Goal: Task Accomplishment & Management: Manage account settings

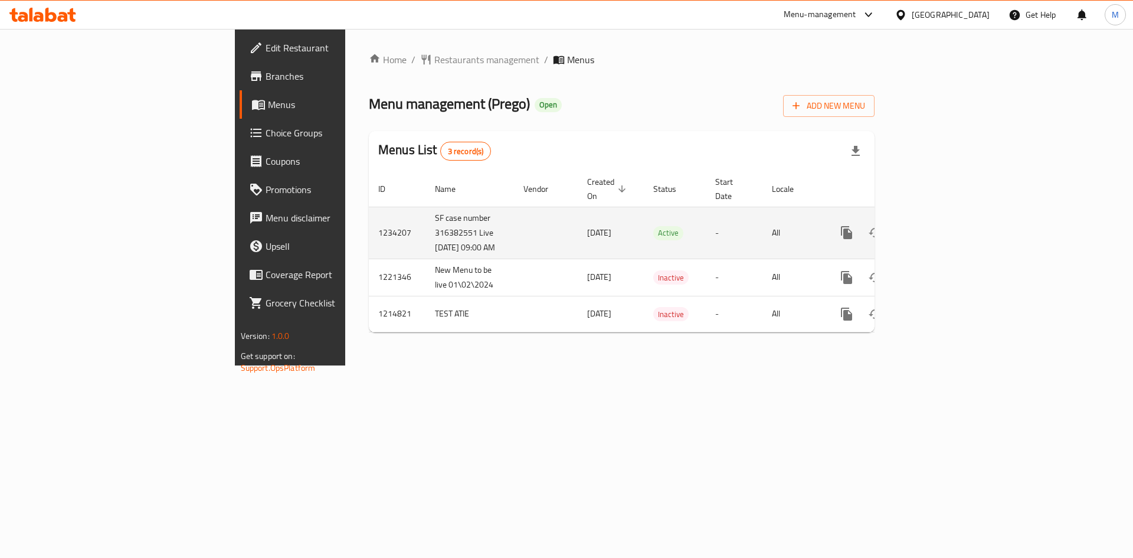
click at [939, 234] on icon "enhanced table" at bounding box center [932, 232] width 14 height 14
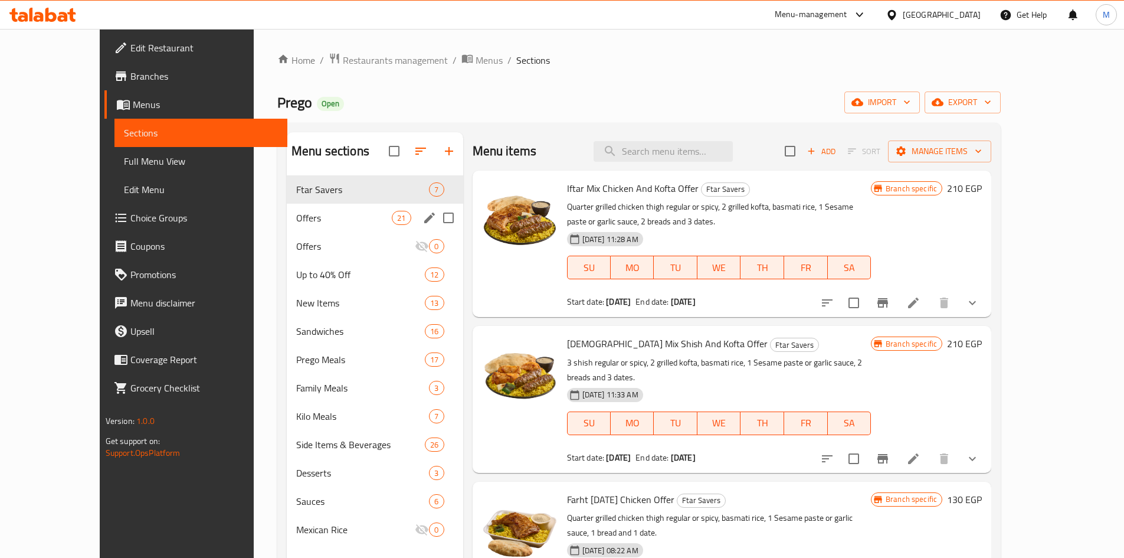
click at [308, 231] on div "Offers 21" at bounding box center [375, 218] width 176 height 28
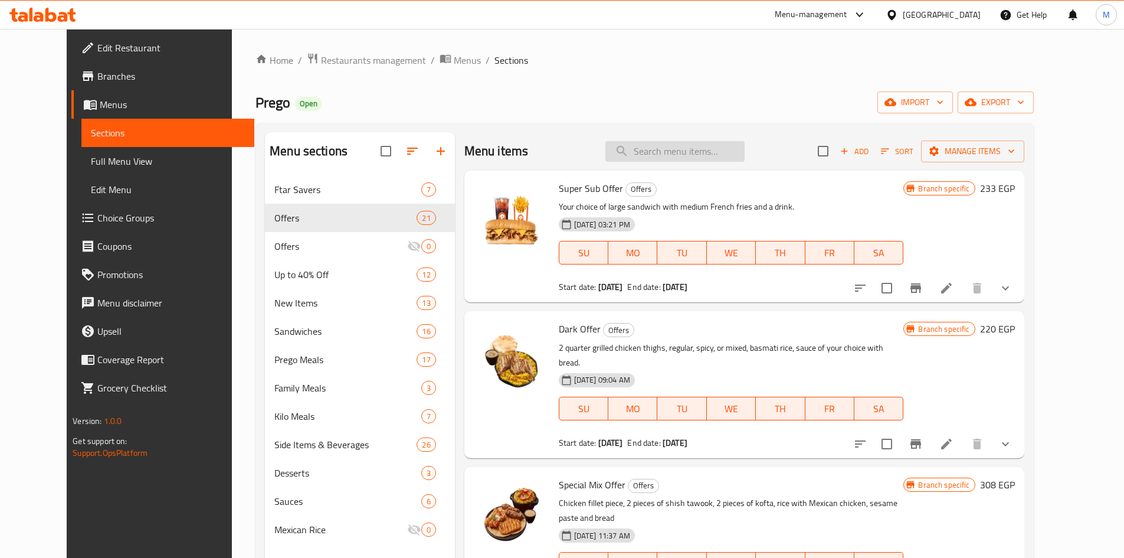
click at [683, 156] on input "search" at bounding box center [675, 151] width 139 height 21
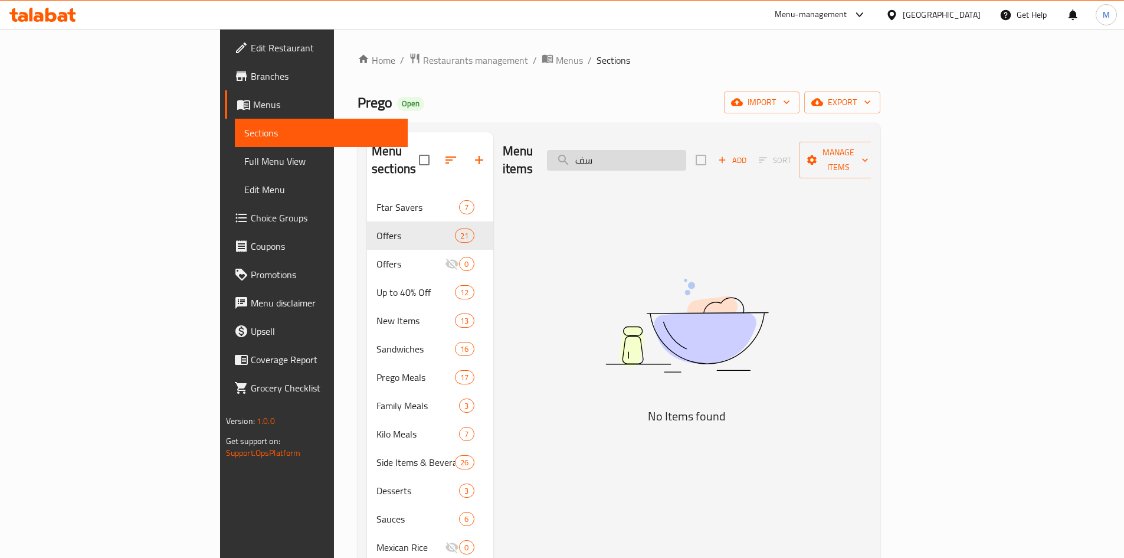
type input "س"
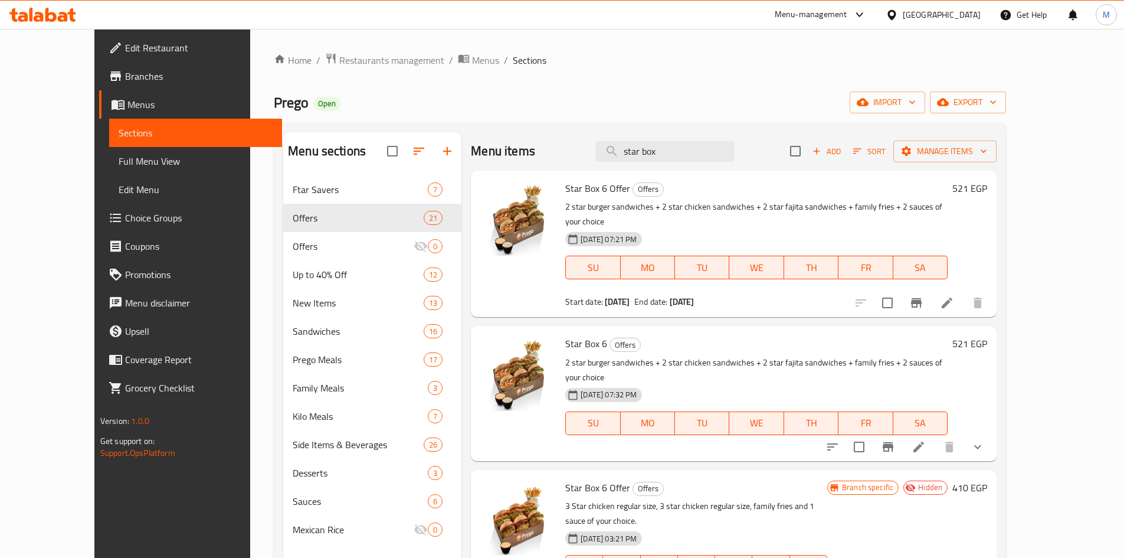
type input "star box"
drag, startPoint x: 546, startPoint y: 185, endPoint x: 604, endPoint y: 187, distance: 58.5
click at [604, 187] on span "Star Box 6 Offer" at bounding box center [597, 188] width 65 height 18
copy span "Star Box 6 Offer"
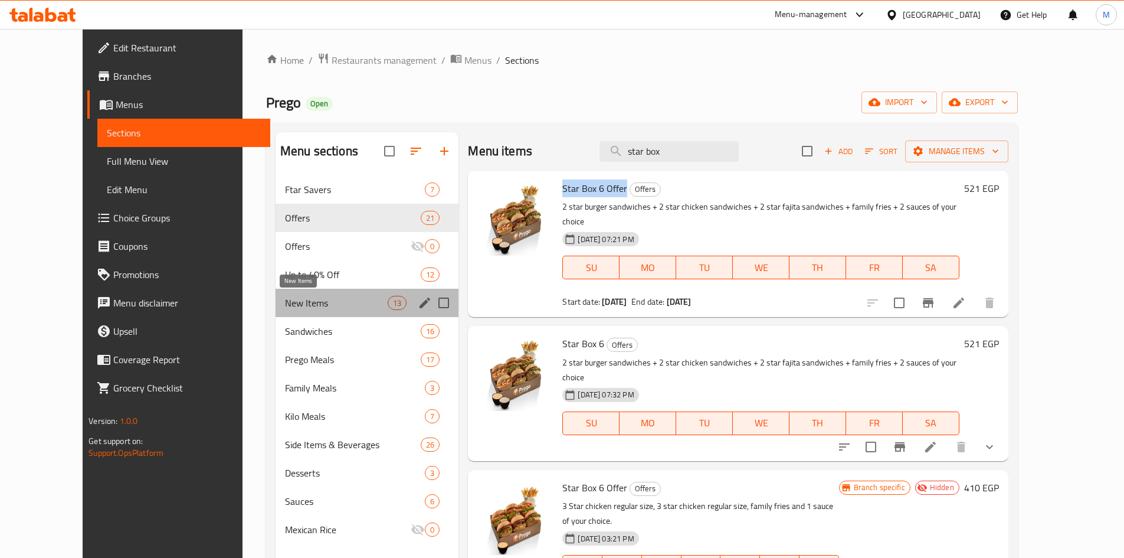
click at [285, 304] on span "New Items" at bounding box center [336, 303] width 103 height 14
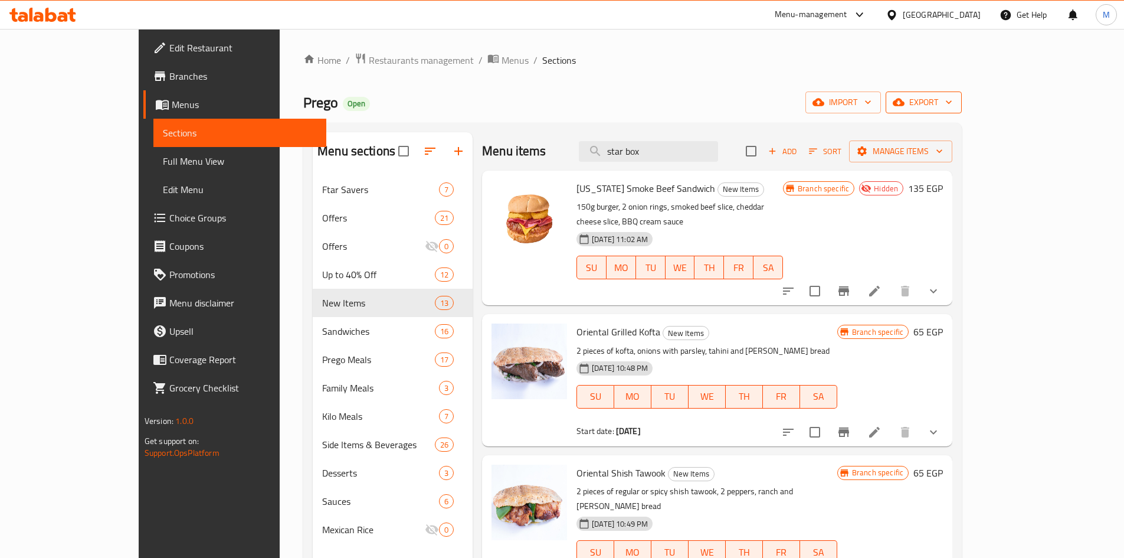
click at [953, 97] on span "export" at bounding box center [923, 102] width 57 height 15
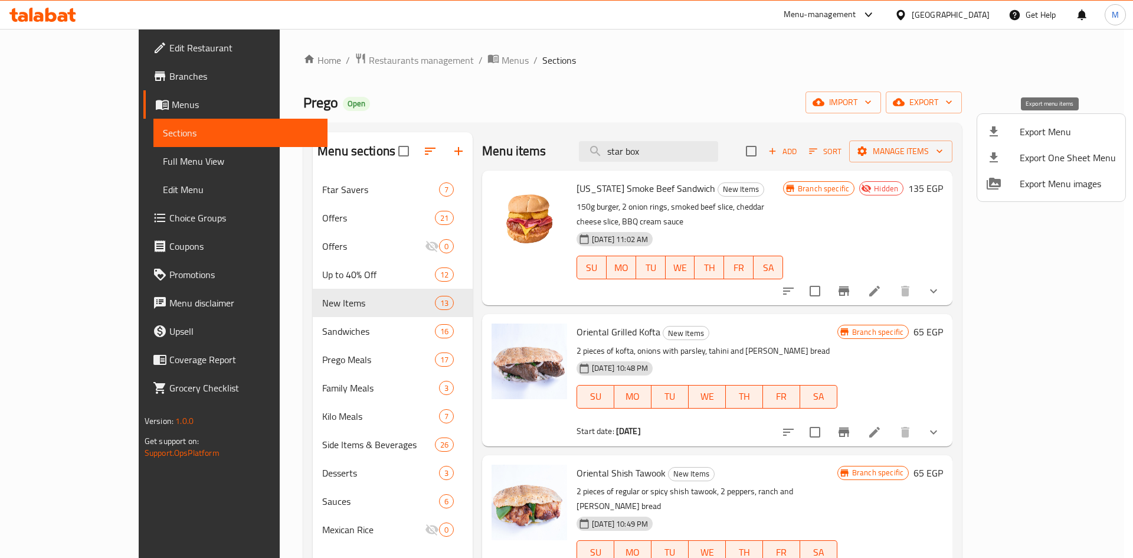
click at [1054, 131] on span "Export Menu" at bounding box center [1068, 132] width 96 height 14
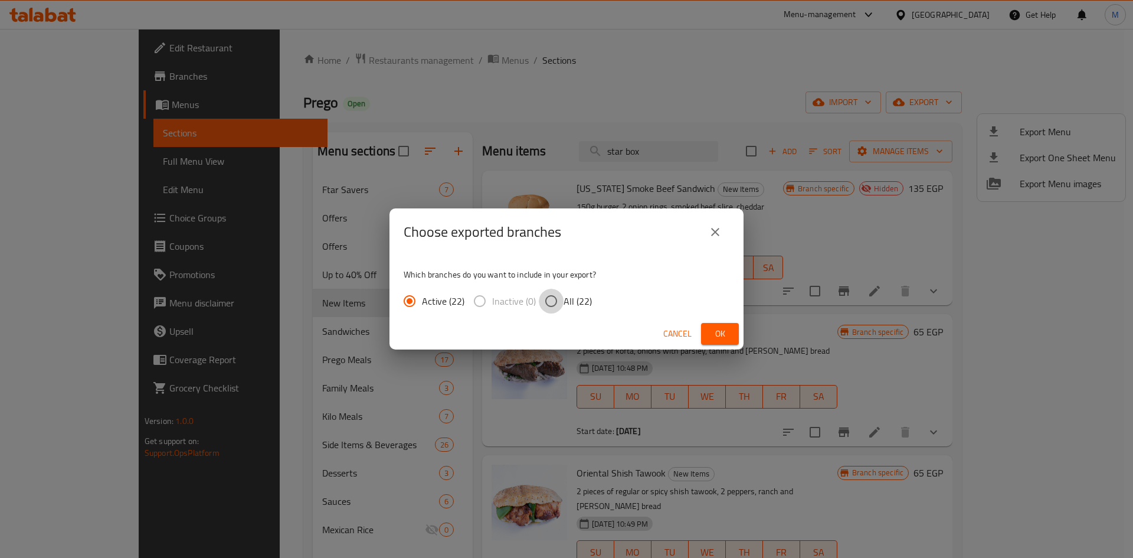
click at [552, 302] on input "All (22)" at bounding box center [551, 301] width 25 height 25
radio input "true"
drag, startPoint x: 717, startPoint y: 332, endPoint x: 693, endPoint y: 313, distance: 29.9
click at [715, 332] on span "Ok" at bounding box center [720, 333] width 19 height 15
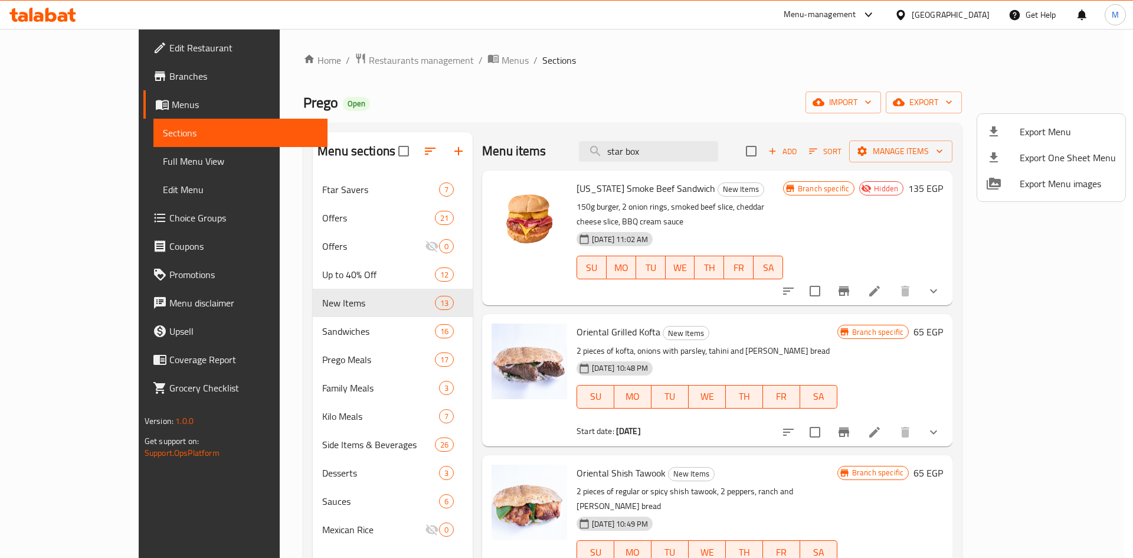
click at [704, 152] on div at bounding box center [566, 279] width 1133 height 558
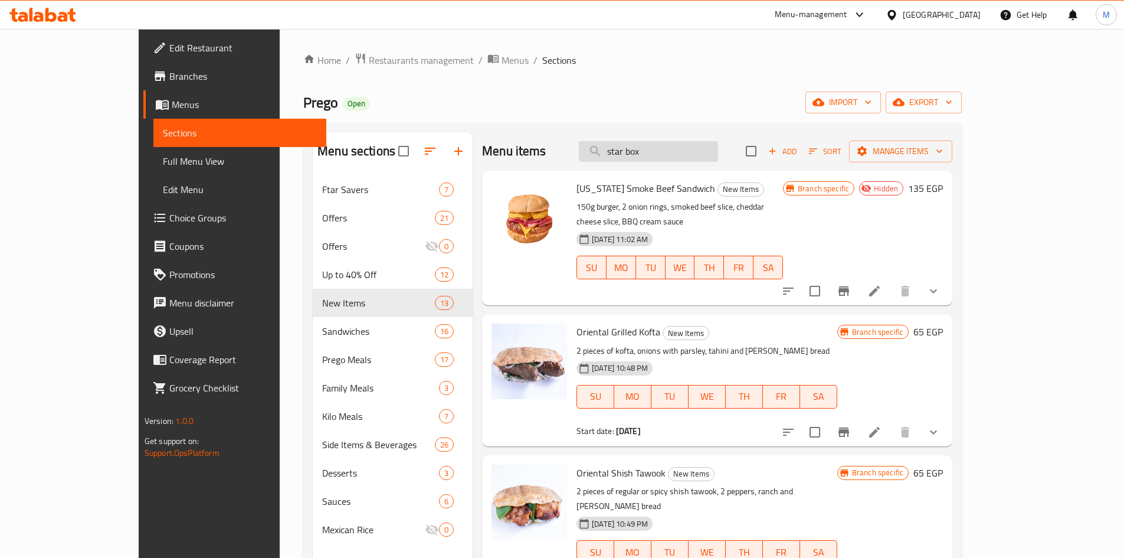
click at [702, 151] on input "star box" at bounding box center [648, 151] width 139 height 21
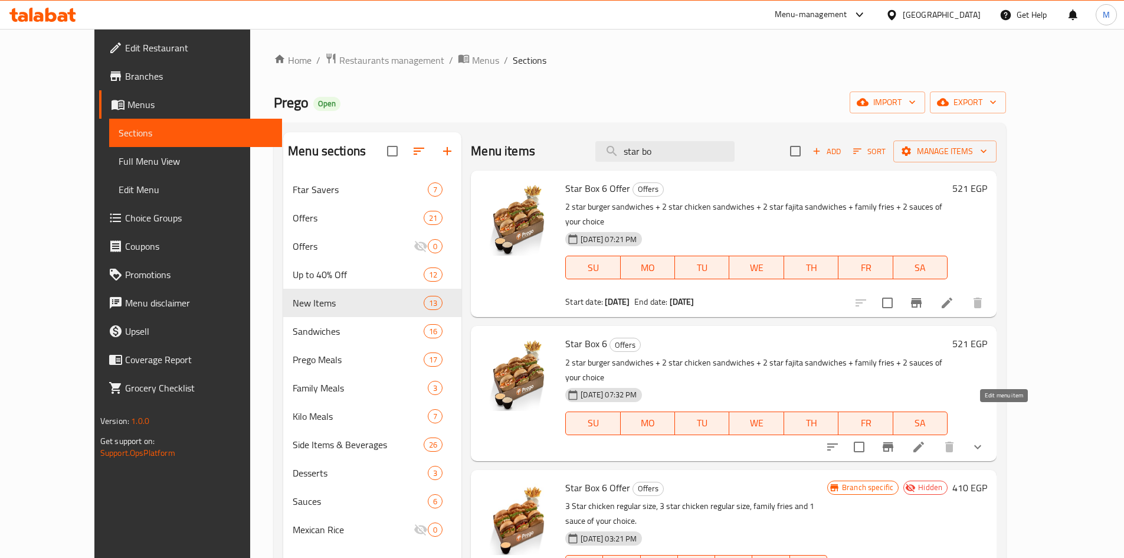
type input "star bo"
click at [924, 442] on icon at bounding box center [919, 447] width 11 height 11
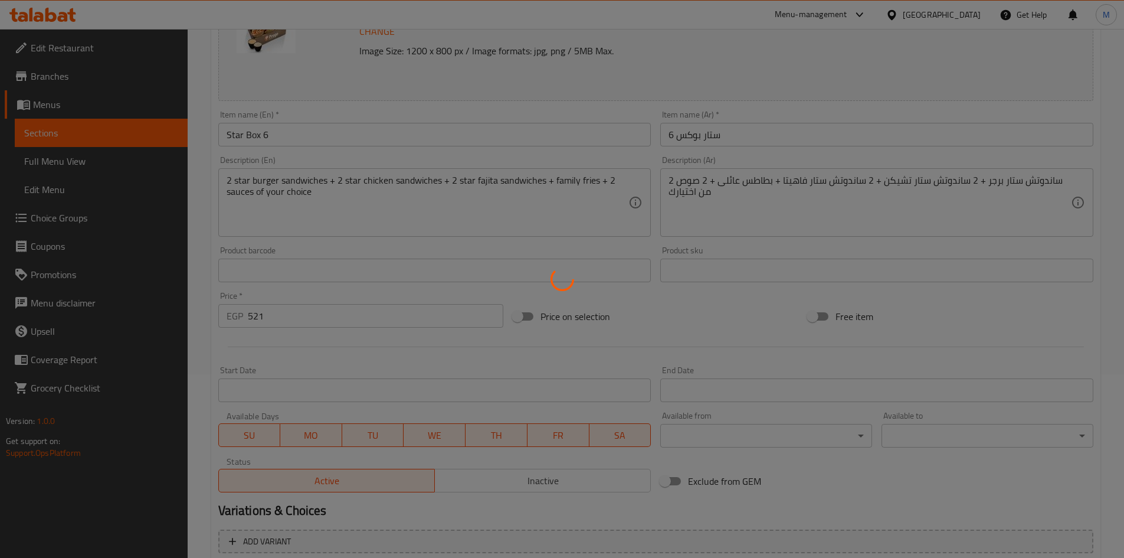
scroll to position [295, 0]
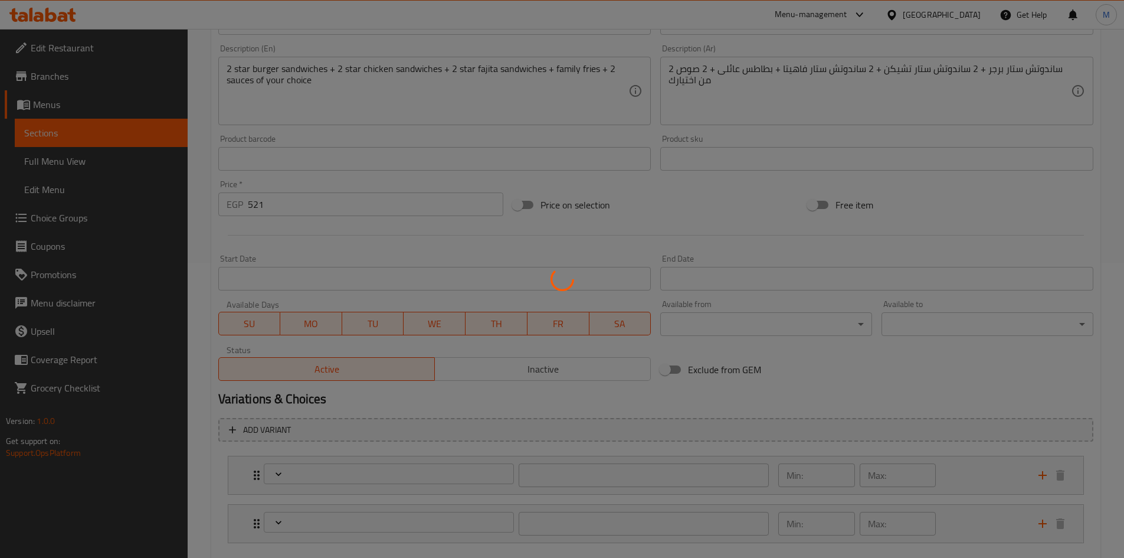
type input "الصوص الأول الخاص بك:"
type input "1"
type input "الصوص الثاني الخاص بك:"
type input "1"
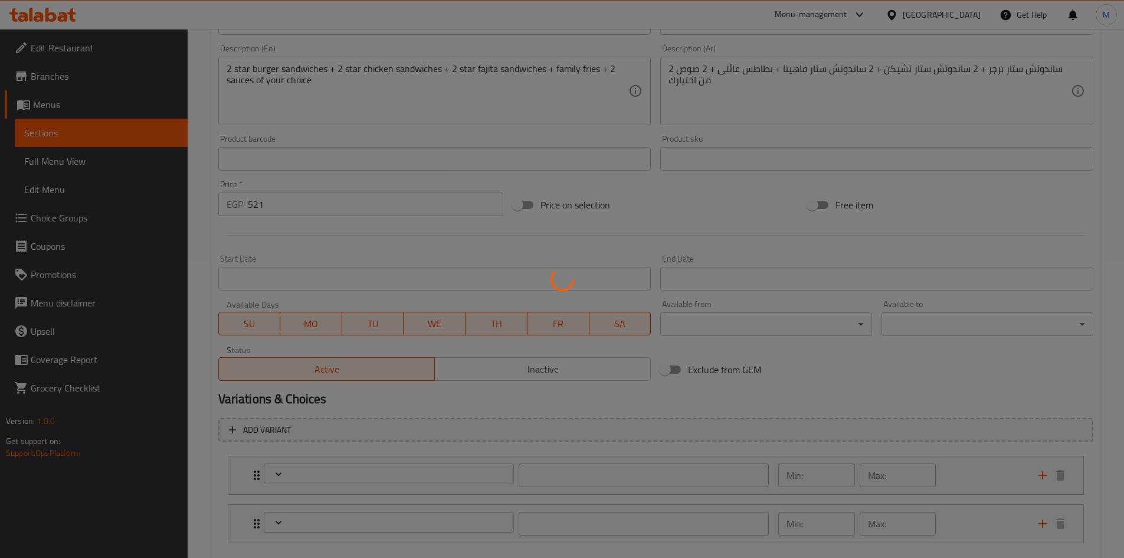
type input "1"
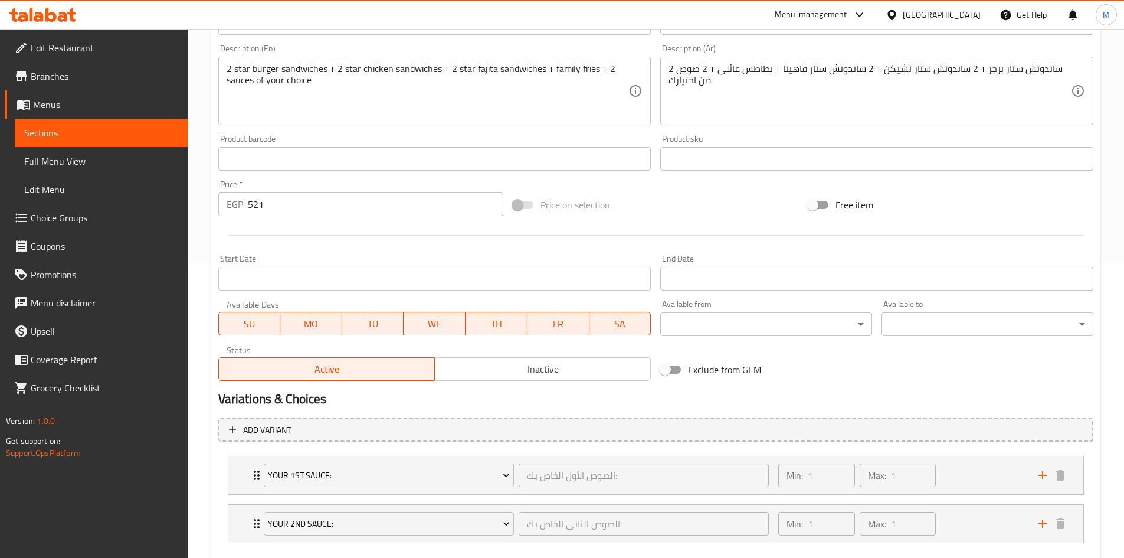
click at [569, 373] on span "Inactive" at bounding box center [543, 369] width 207 height 17
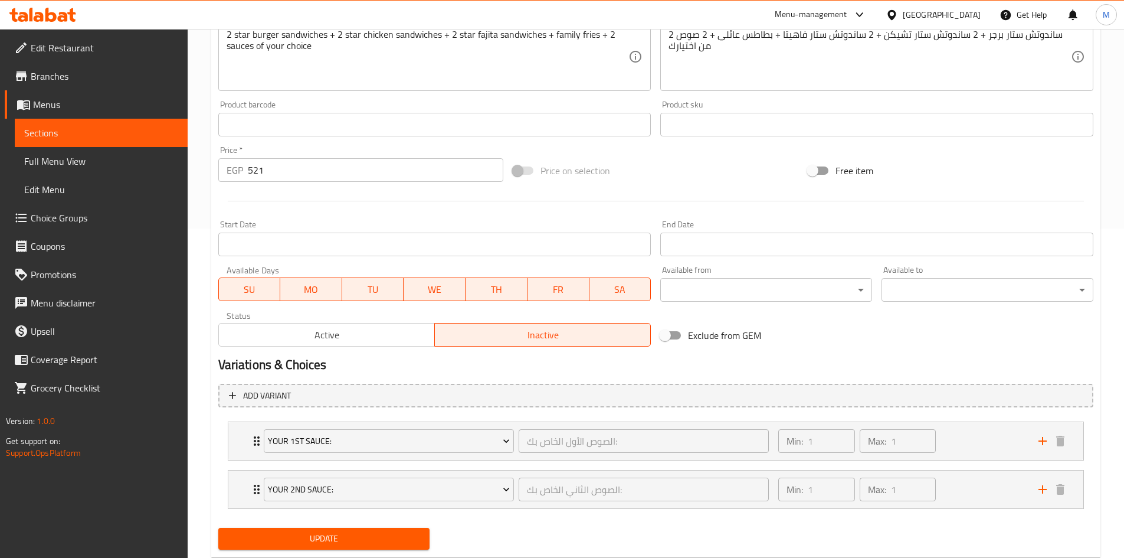
scroll to position [361, 0]
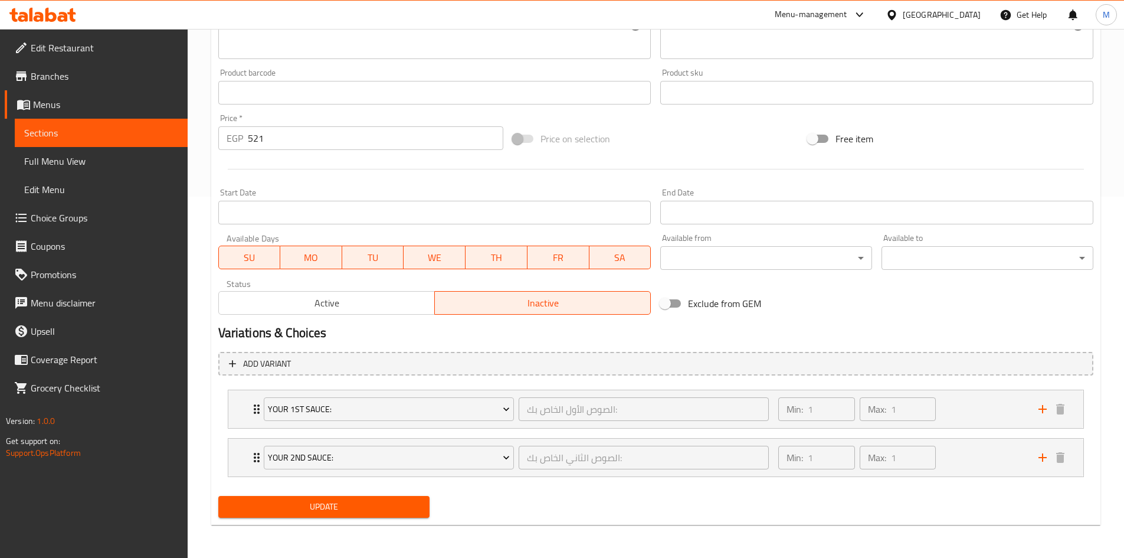
click at [359, 509] on span "Update" at bounding box center [324, 506] width 193 height 15
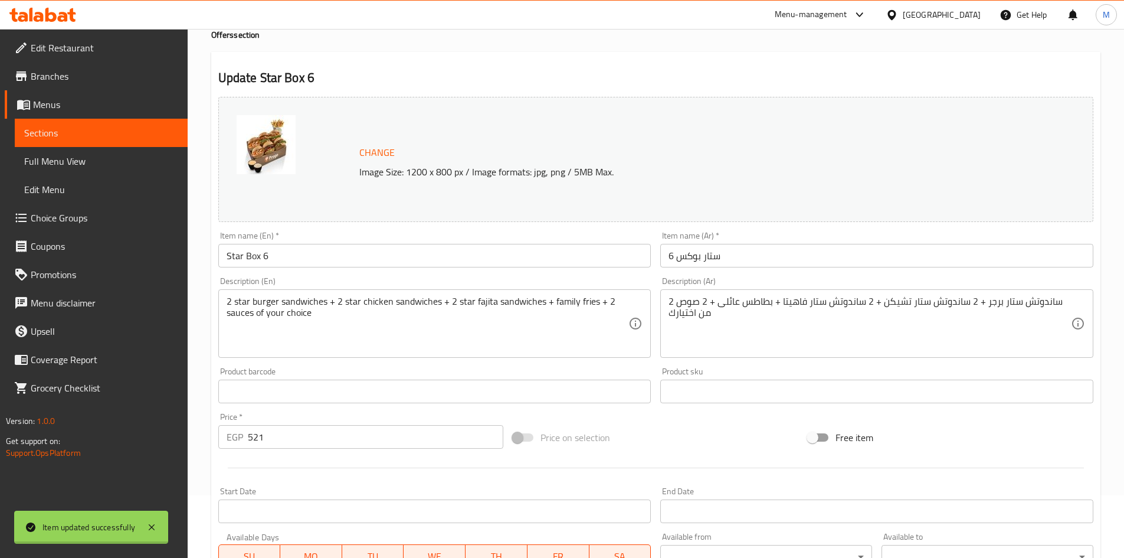
scroll to position [0, 0]
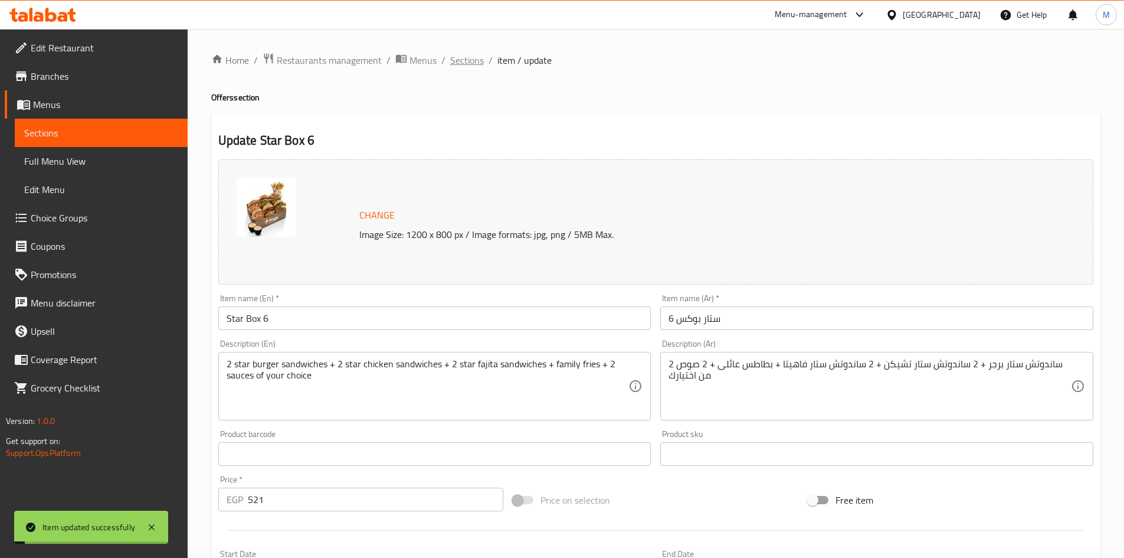
click at [463, 60] on span "Sections" at bounding box center [467, 60] width 34 height 14
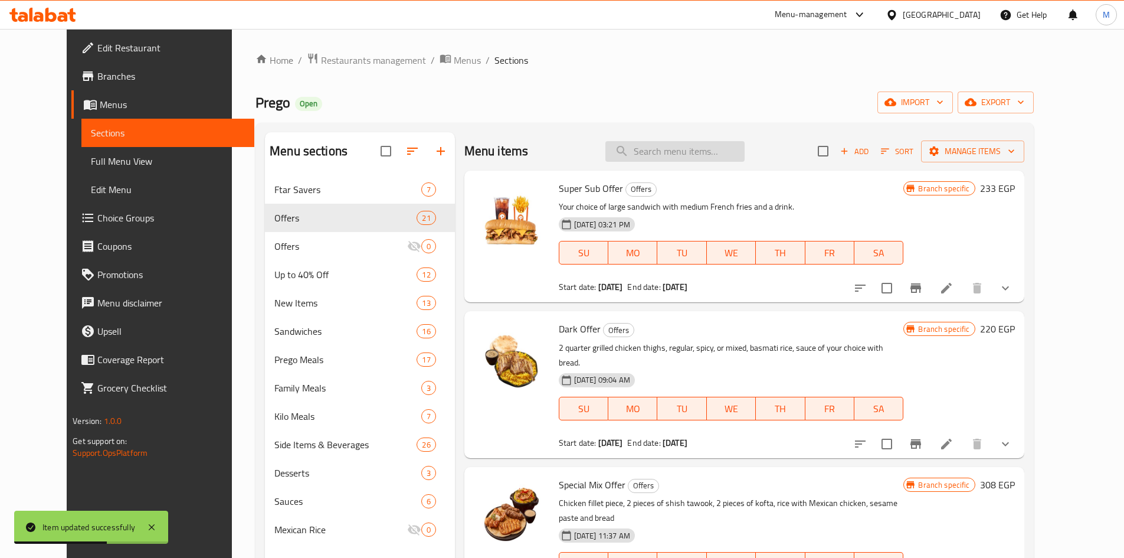
click at [683, 146] on input "search" at bounding box center [675, 151] width 139 height 21
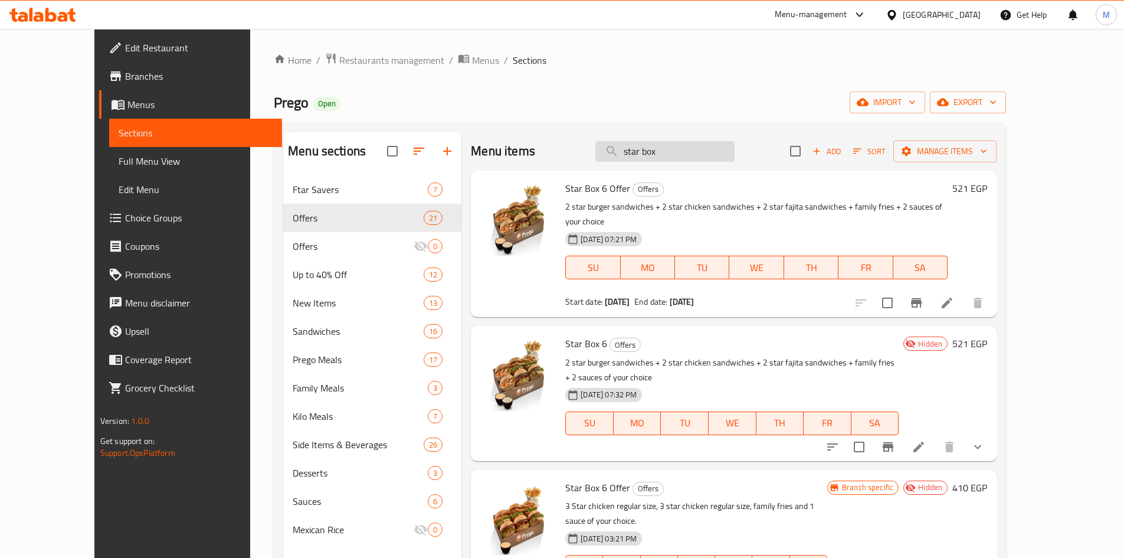
click at [698, 152] on input "star box" at bounding box center [665, 151] width 139 height 21
click at [697, 152] on input "star box" at bounding box center [665, 151] width 139 height 21
paste input "وجبة المسحب"
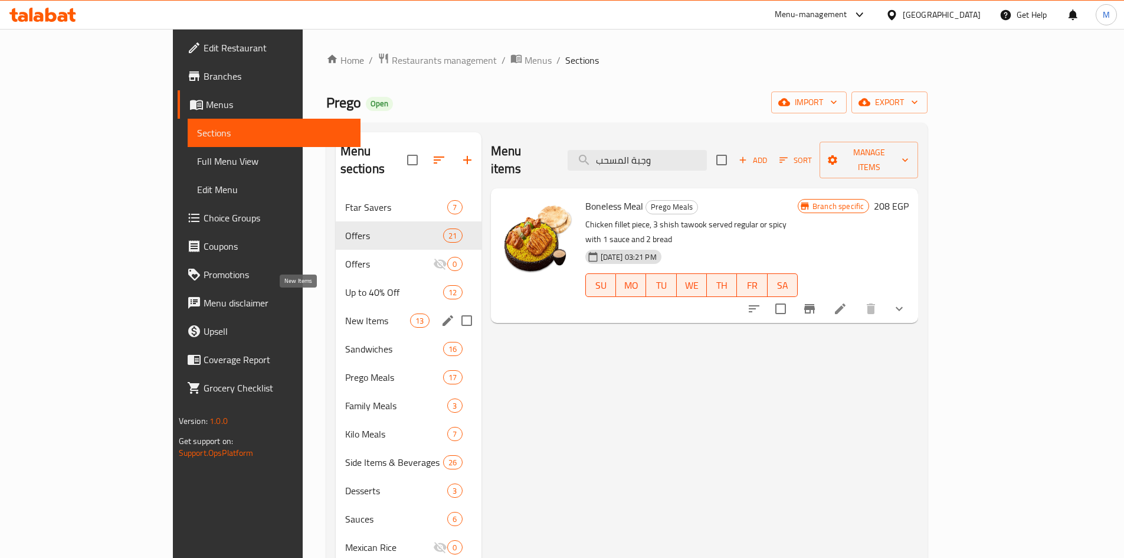
type input "وجبة المسحب"
click at [345, 313] on span "New Items" at bounding box center [378, 320] width 66 height 14
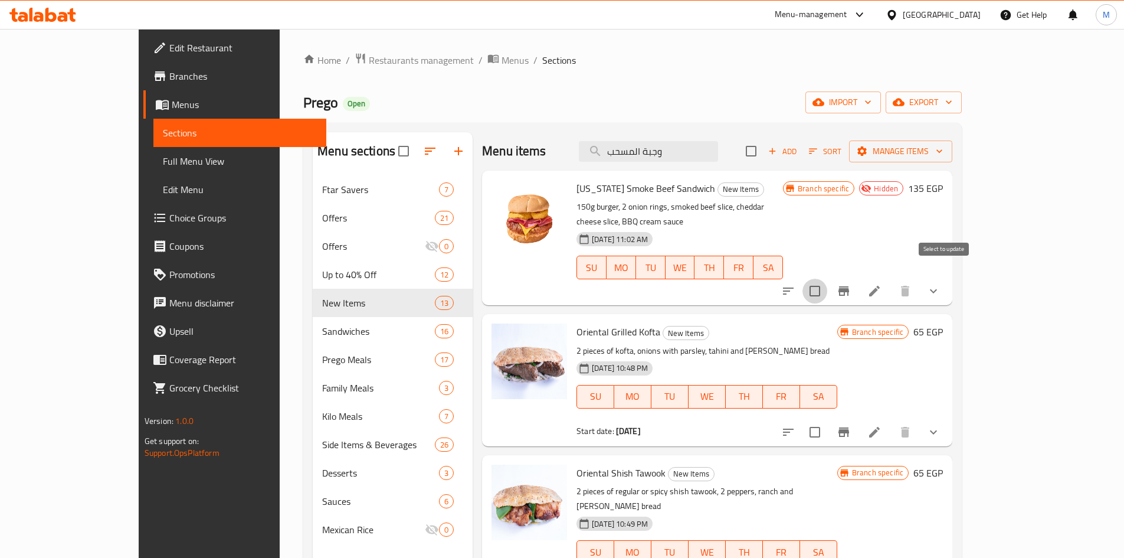
click at [828, 279] on input "checkbox" at bounding box center [815, 291] width 25 height 25
checkbox input "true"
click at [828, 420] on input "checkbox" at bounding box center [815, 432] width 25 height 25
checkbox input "true"
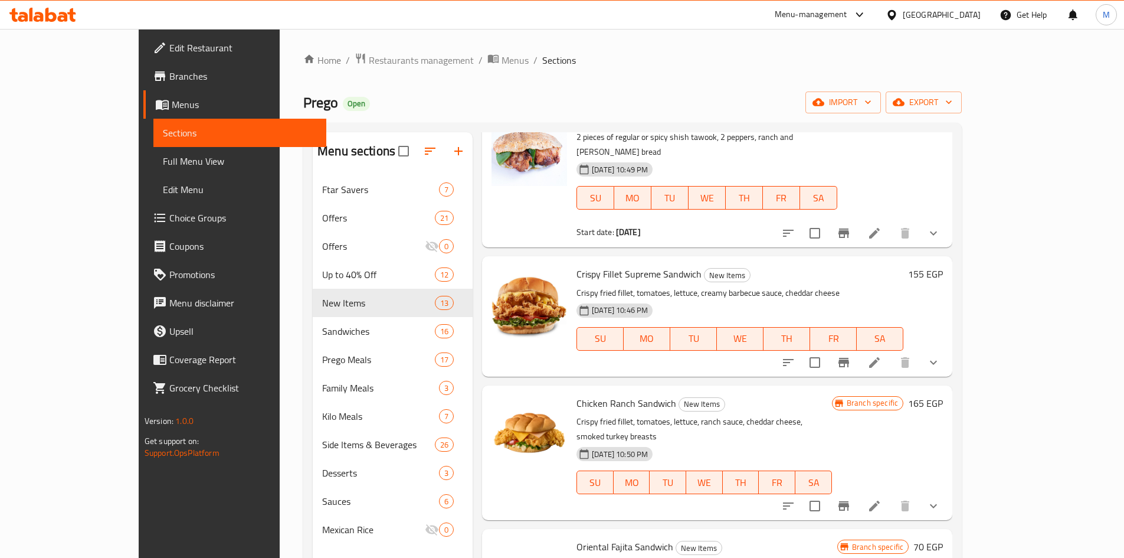
scroll to position [236, 0]
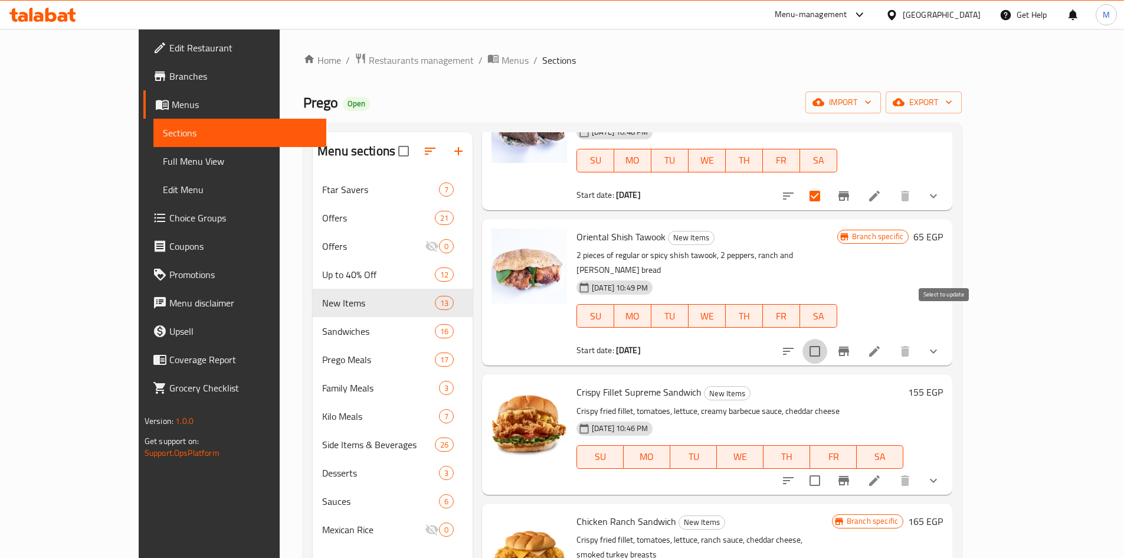
click at [828, 339] on input "checkbox" at bounding box center [815, 351] width 25 height 25
checkbox input "true"
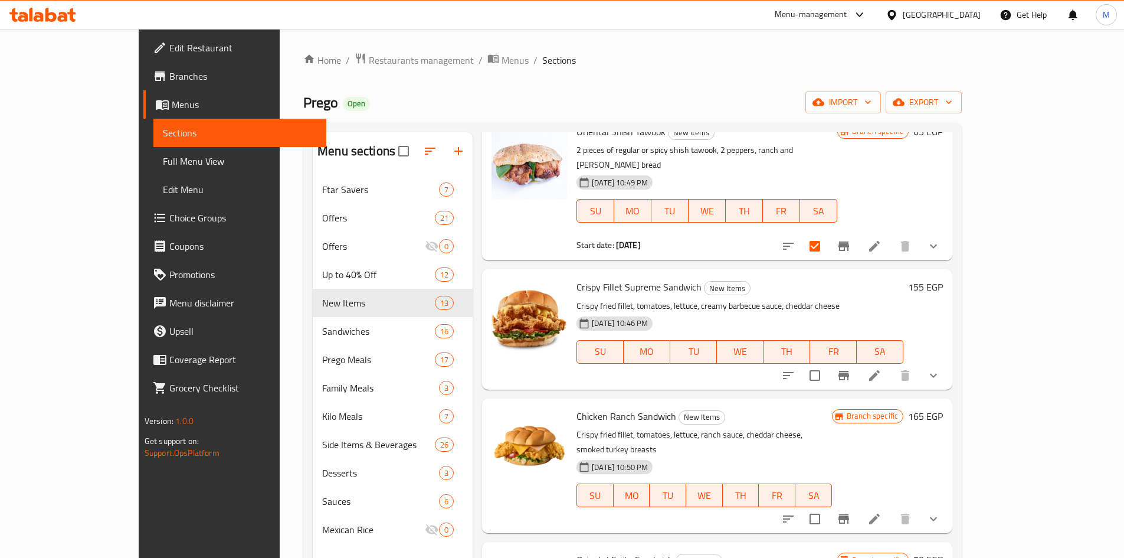
scroll to position [354, 0]
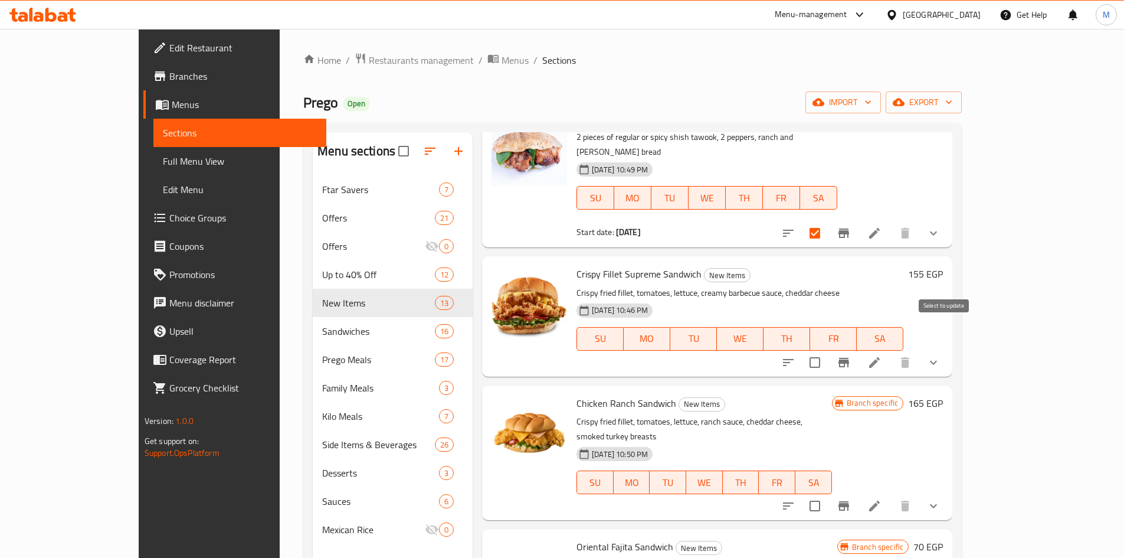
click at [828, 350] on input "checkbox" at bounding box center [815, 362] width 25 height 25
checkbox input "true"
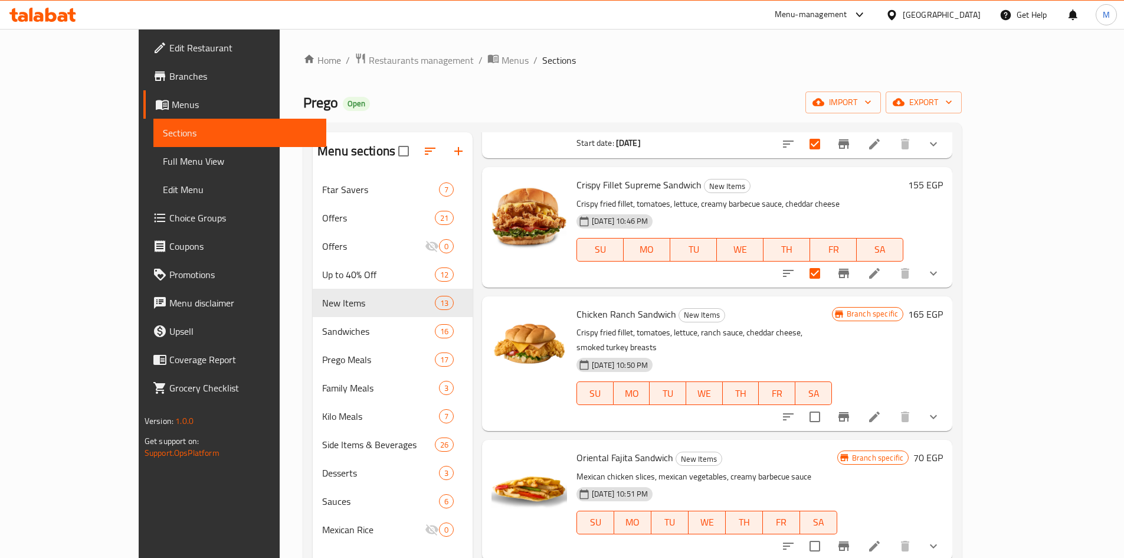
scroll to position [472, 0]
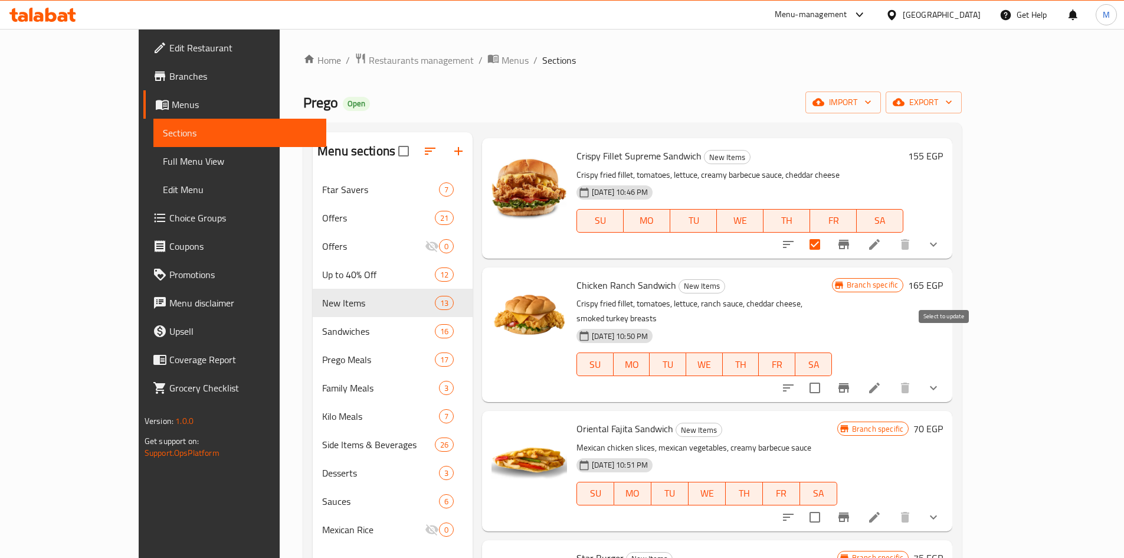
click at [828, 375] on input "checkbox" at bounding box center [815, 387] width 25 height 25
checkbox input "true"
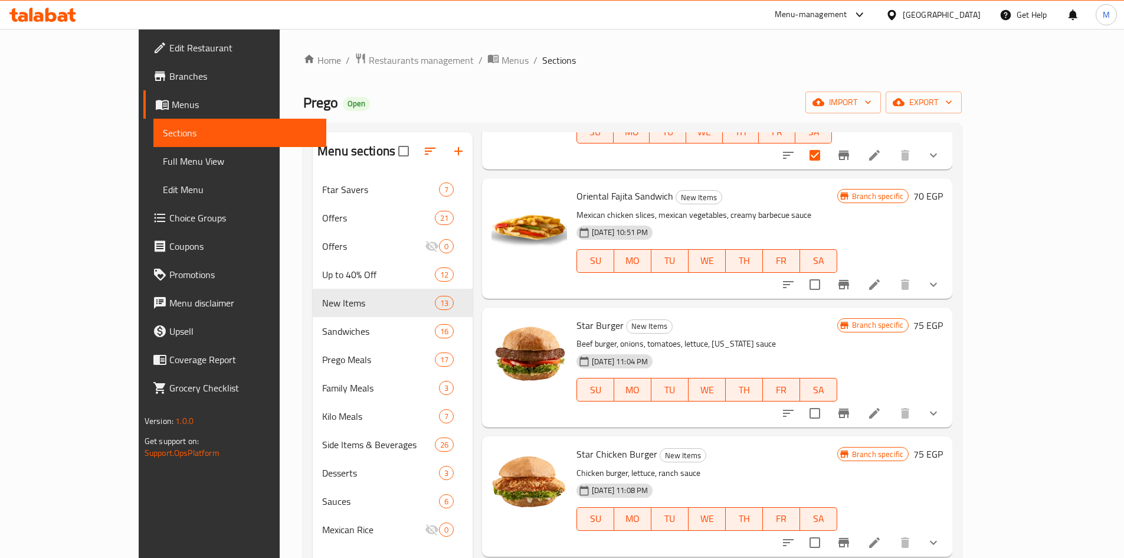
scroll to position [708, 0]
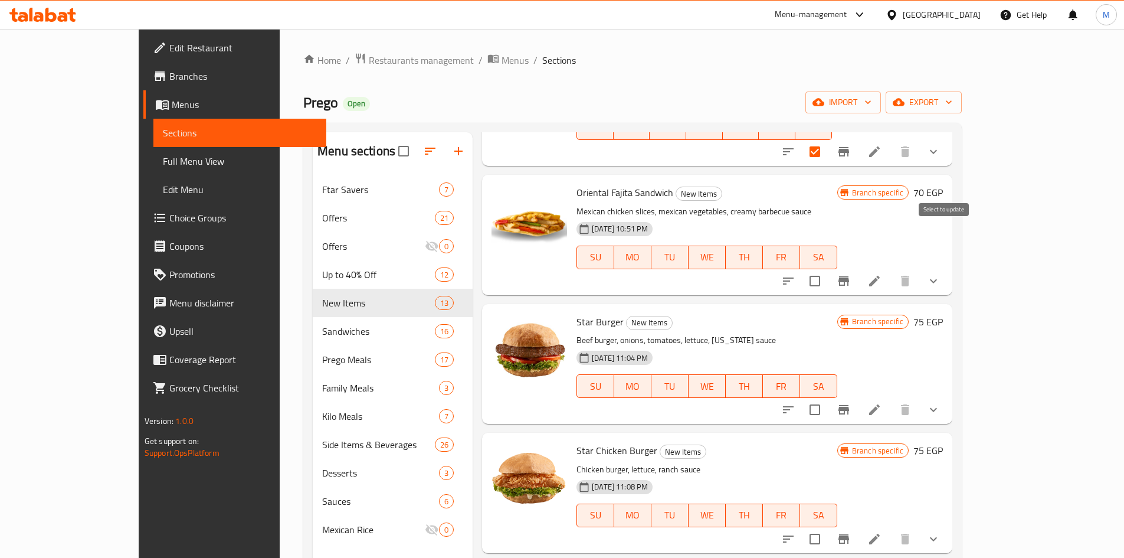
click at [828, 269] on input "checkbox" at bounding box center [815, 281] width 25 height 25
checkbox input "true"
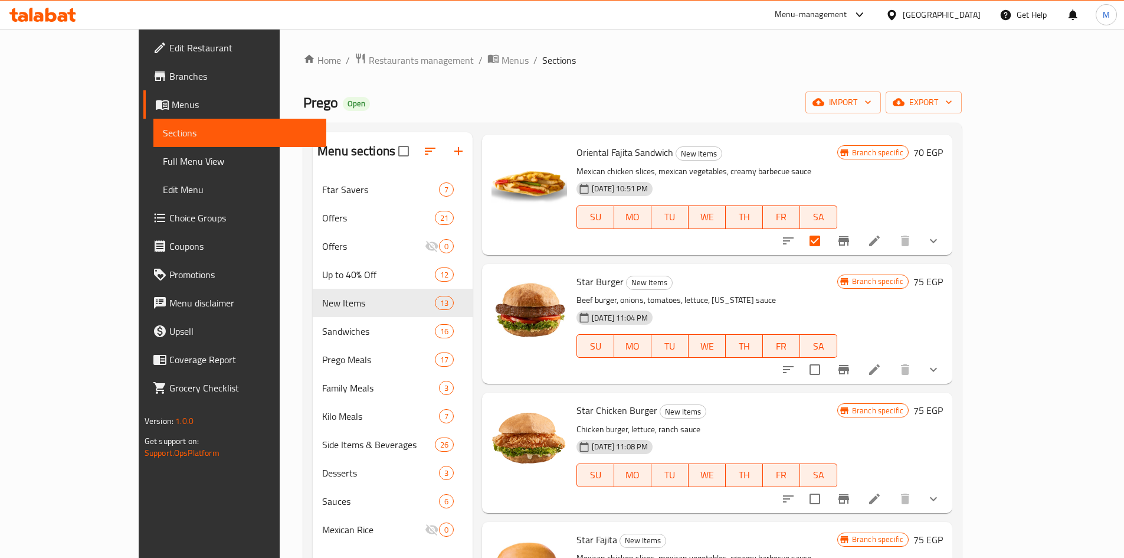
scroll to position [767, 0]
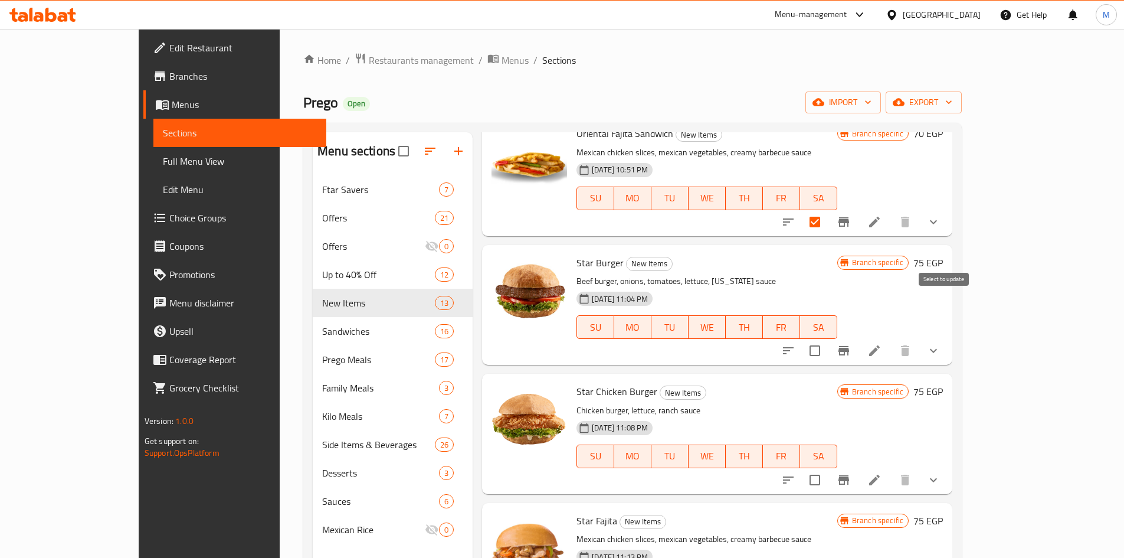
click at [828, 338] on input "checkbox" at bounding box center [815, 350] width 25 height 25
checkbox input "true"
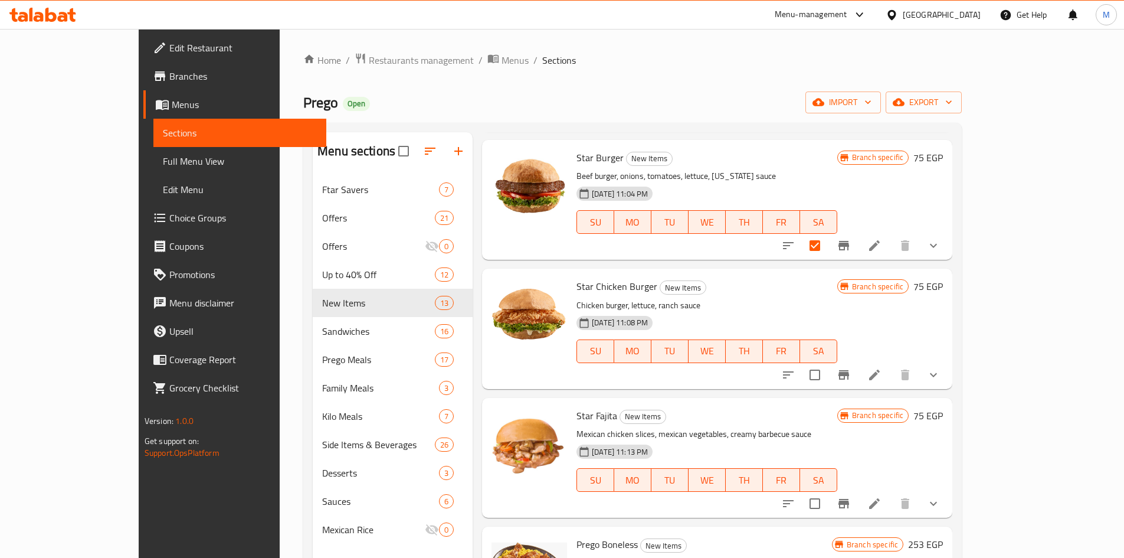
scroll to position [885, 0]
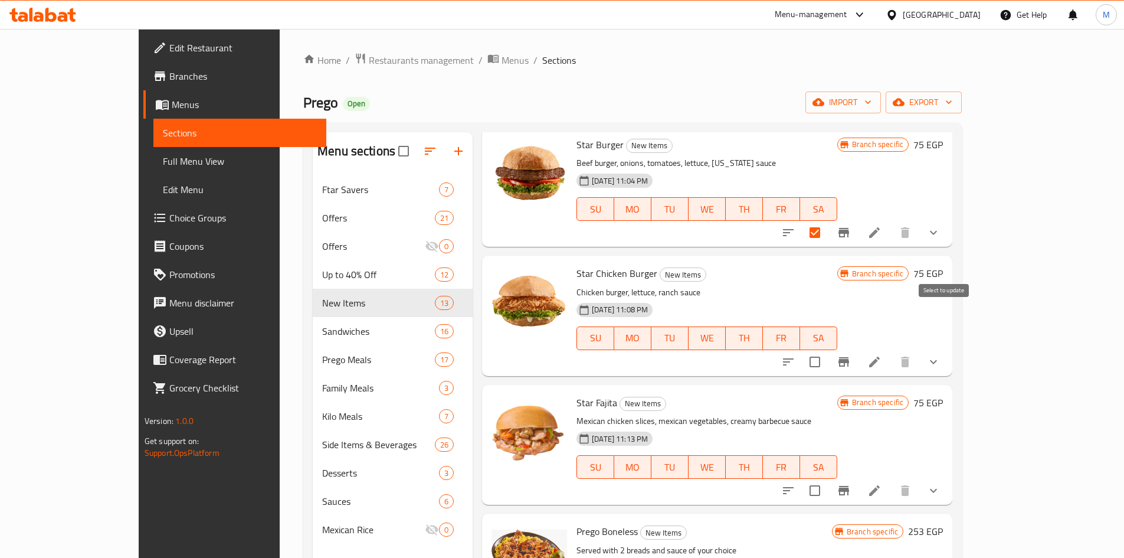
click at [828, 349] on input "checkbox" at bounding box center [815, 361] width 25 height 25
checkbox input "true"
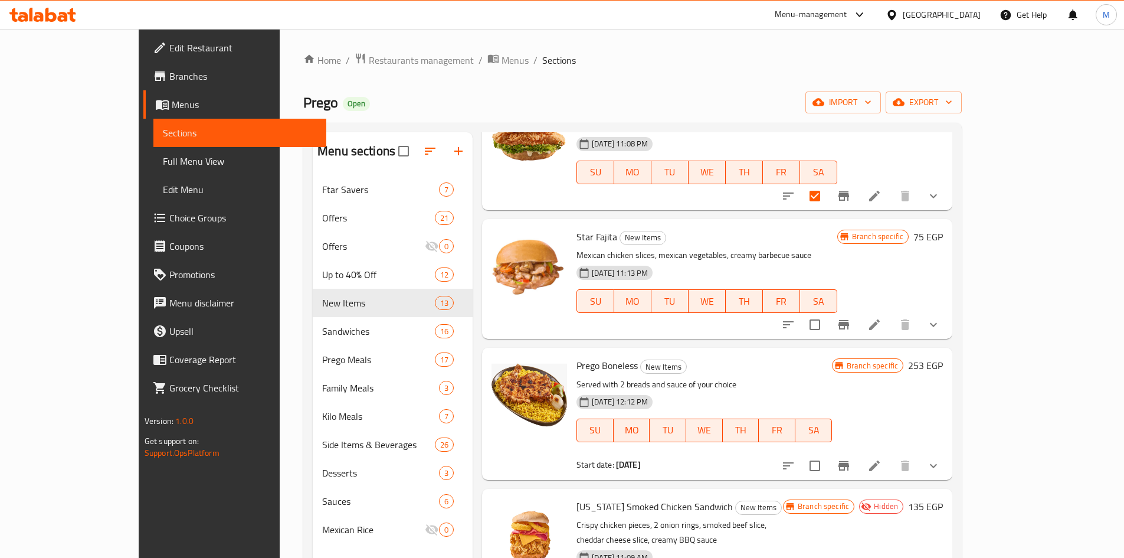
scroll to position [1062, 0]
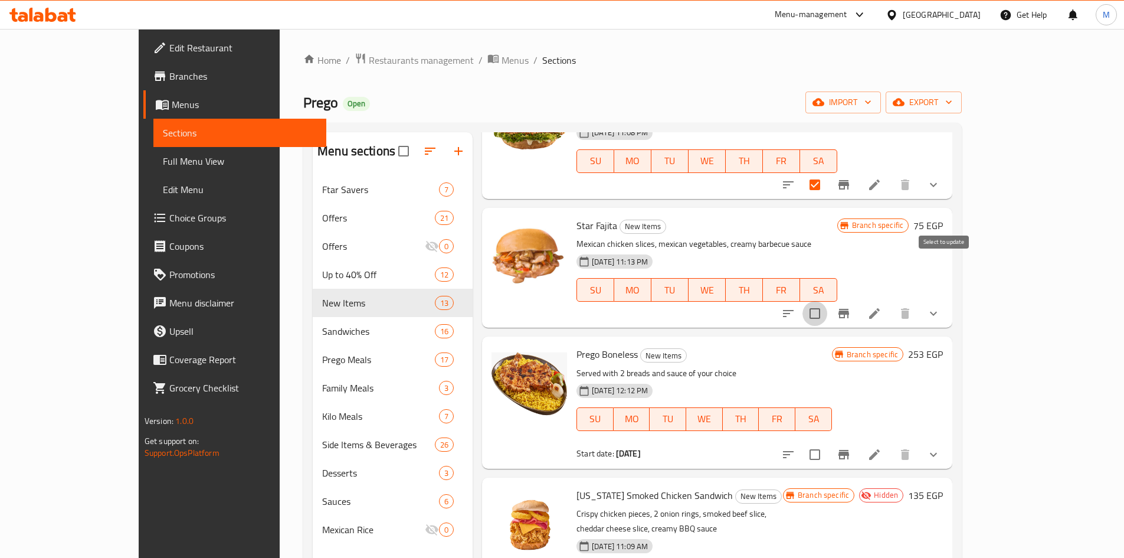
click at [828, 301] on input "checkbox" at bounding box center [815, 313] width 25 height 25
checkbox input "true"
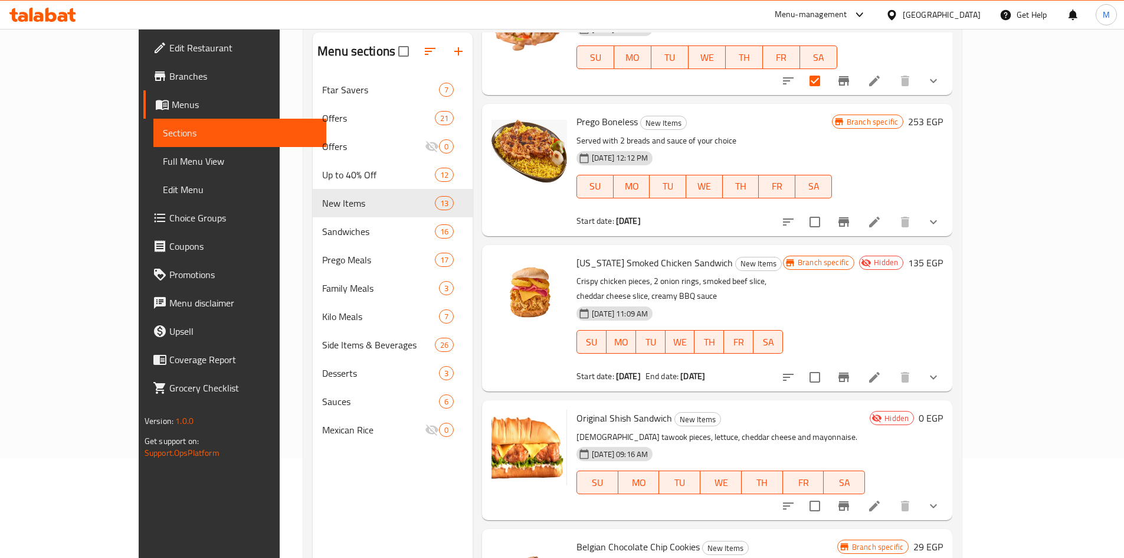
scroll to position [118, 0]
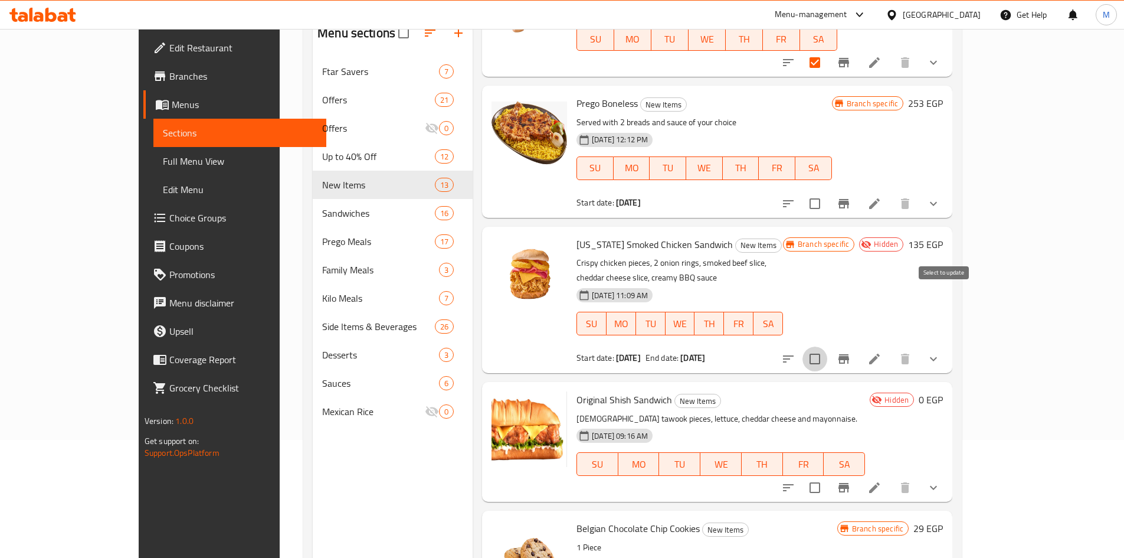
click at [828, 346] on input "checkbox" at bounding box center [815, 358] width 25 height 25
checkbox input "true"
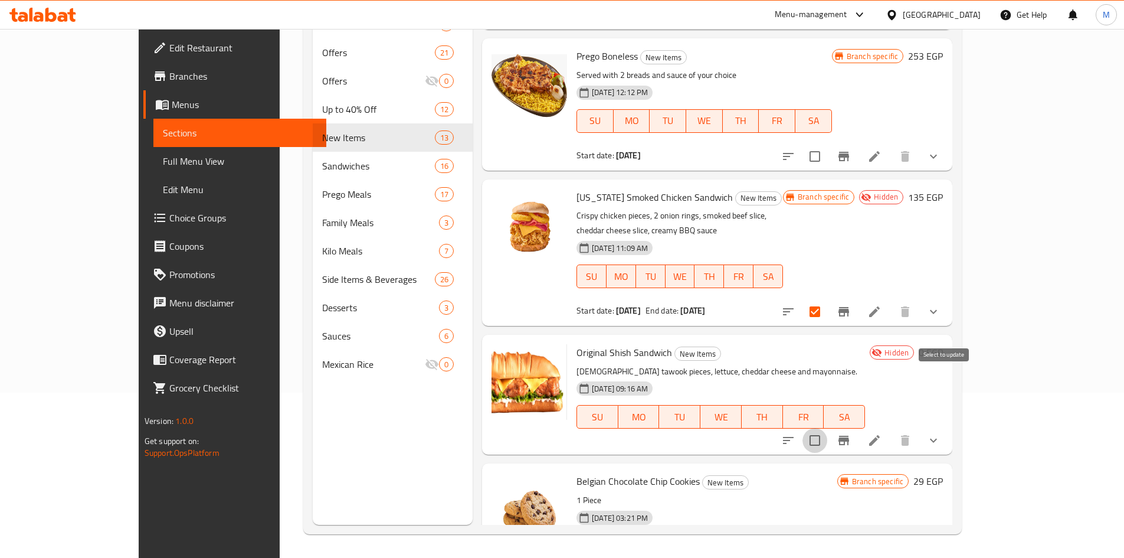
click at [828, 428] on input "checkbox" at bounding box center [815, 440] width 25 height 25
checkbox input "true"
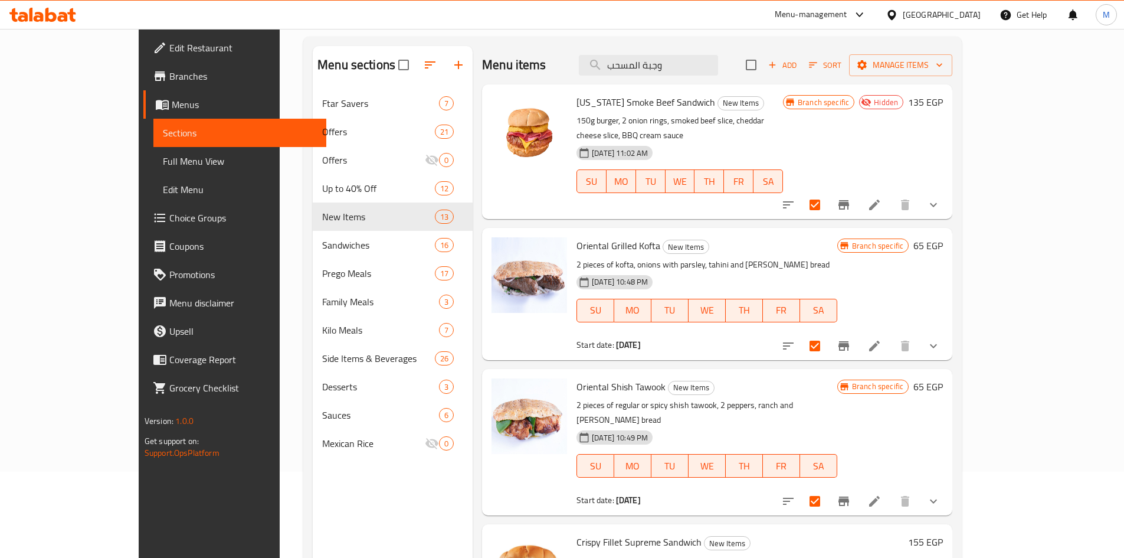
scroll to position [0, 0]
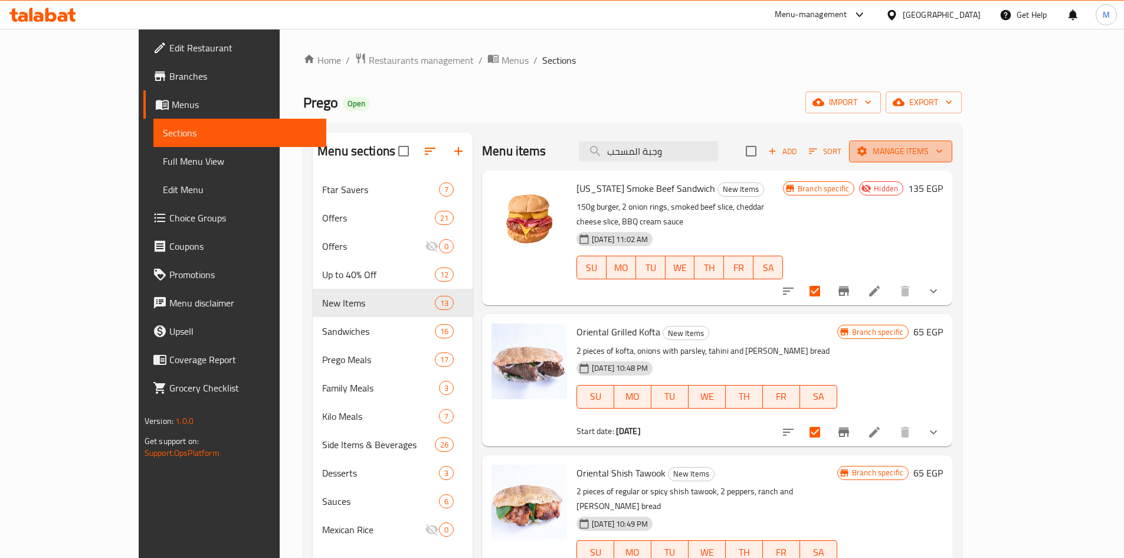
click at [943, 150] on span "Manage items" at bounding box center [901, 151] width 84 height 15
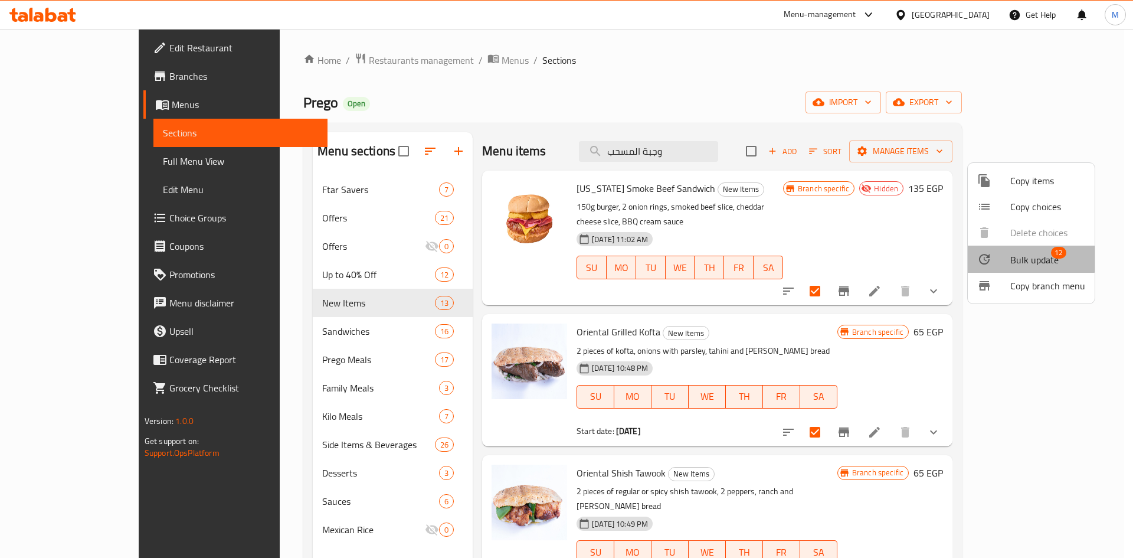
click at [1017, 255] on span "Bulk update" at bounding box center [1035, 260] width 48 height 14
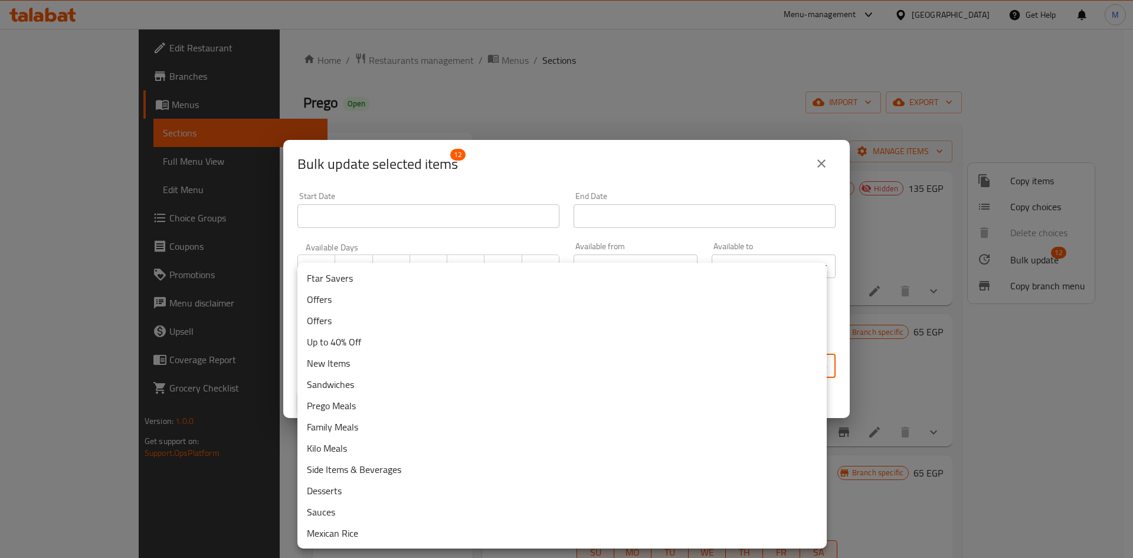
click at [357, 358] on body "​ Menu-management [GEOGRAPHIC_DATA] Get Help M Edit Restaurant Branches Menus S…" at bounding box center [566, 293] width 1133 height 529
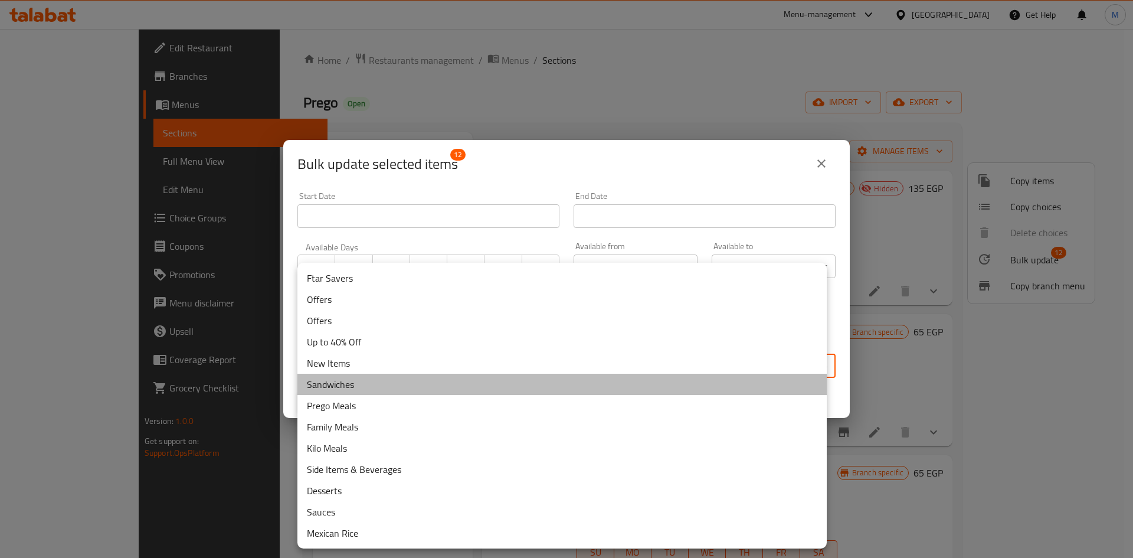
click at [356, 383] on li "Sandwiches" at bounding box center [561, 384] width 529 height 21
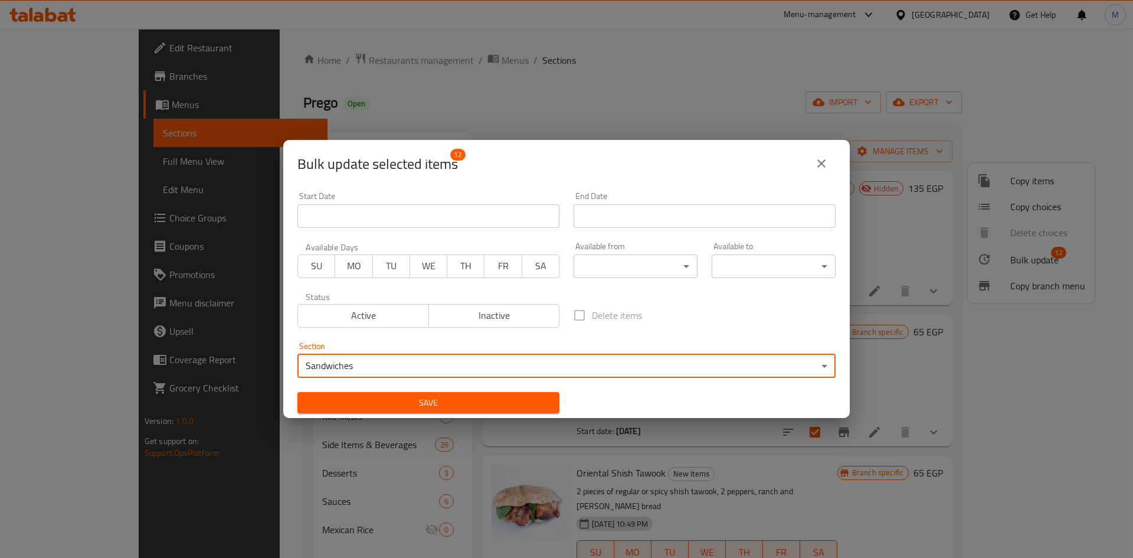
click at [447, 404] on span "Save" at bounding box center [428, 402] width 243 height 15
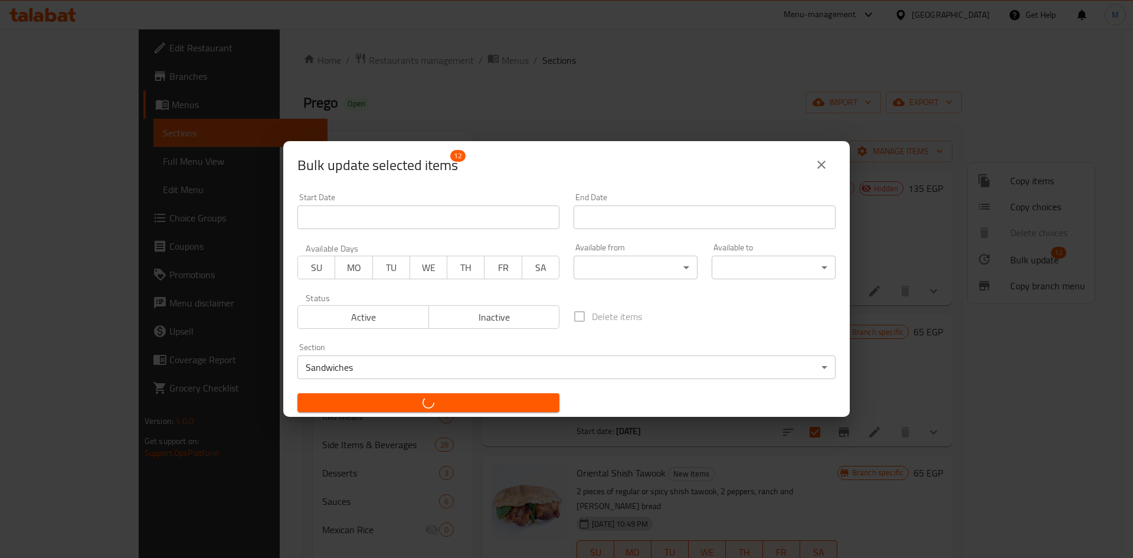
checkbox input "false"
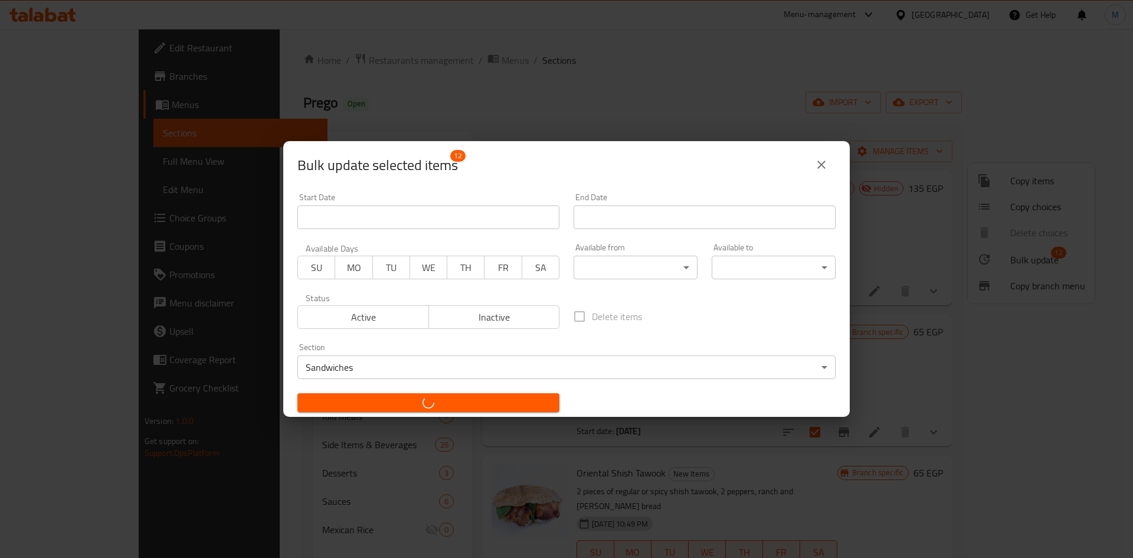
checkbox input "false"
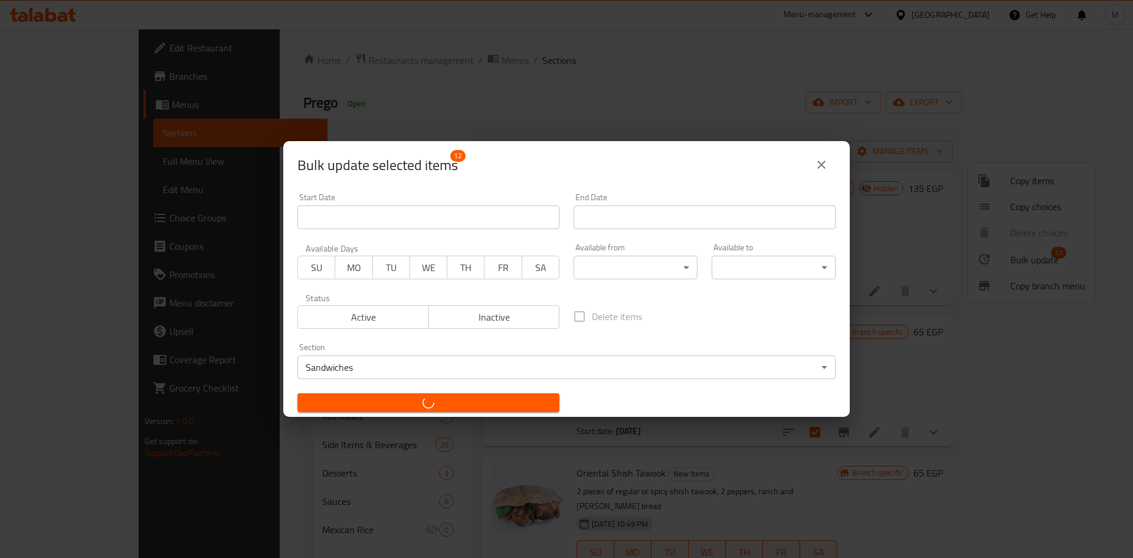
checkbox input "false"
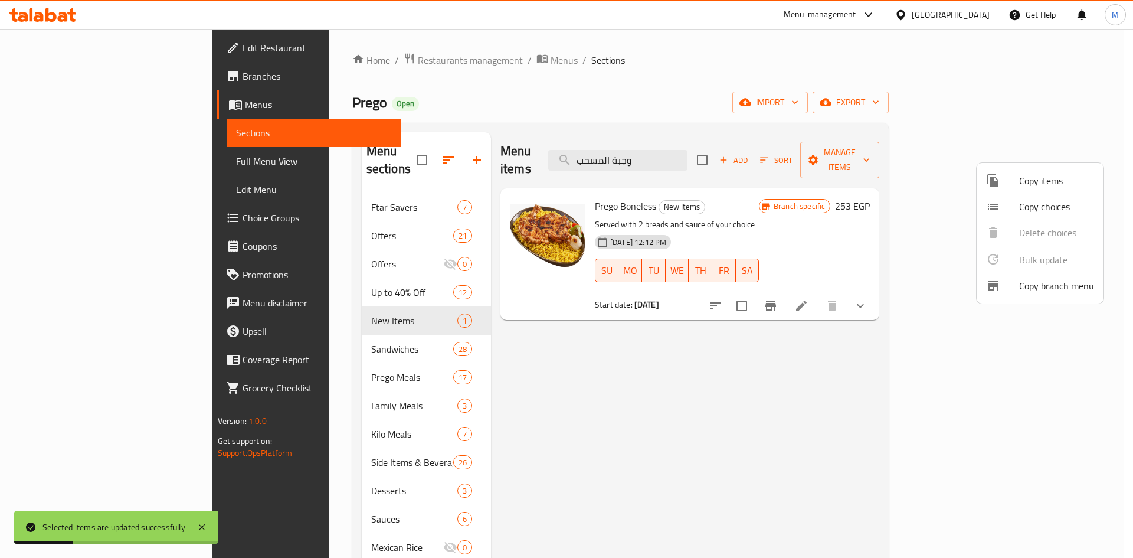
click at [689, 374] on div at bounding box center [566, 279] width 1133 height 558
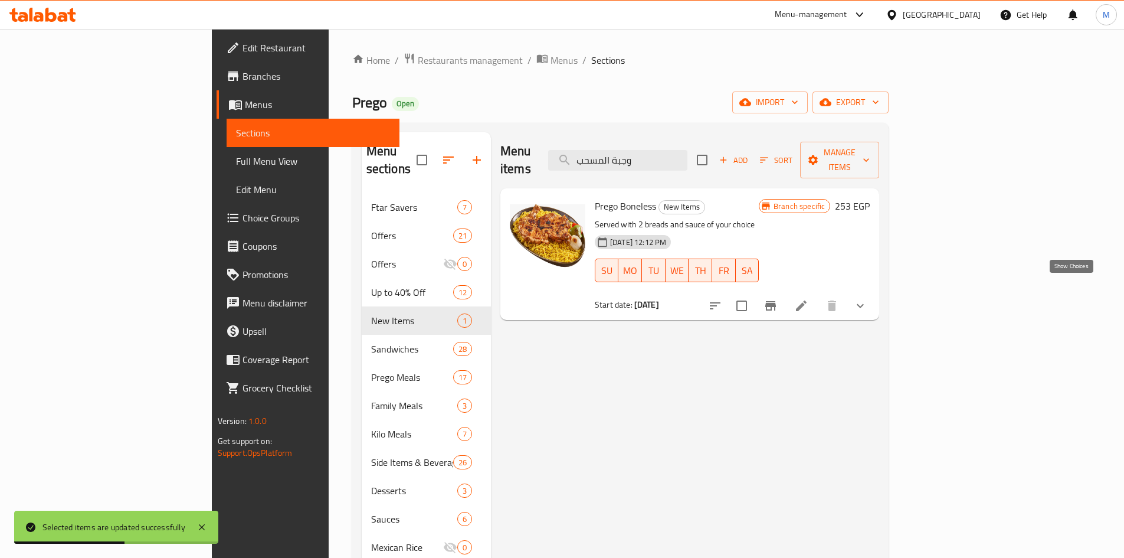
click at [868, 299] on icon "show more" at bounding box center [860, 306] width 14 height 14
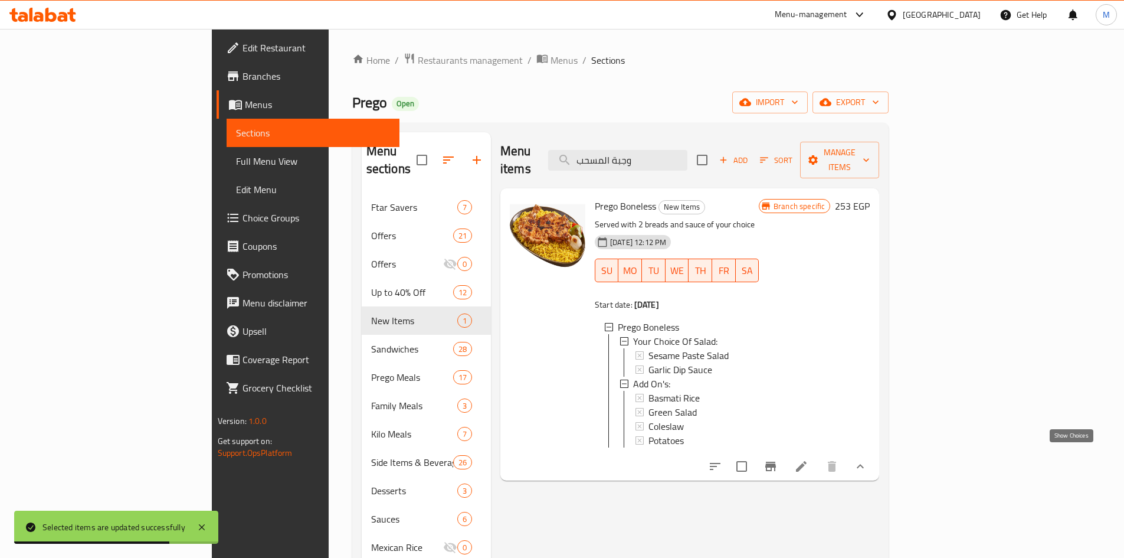
click at [868, 459] on icon "show more" at bounding box center [860, 466] width 14 height 14
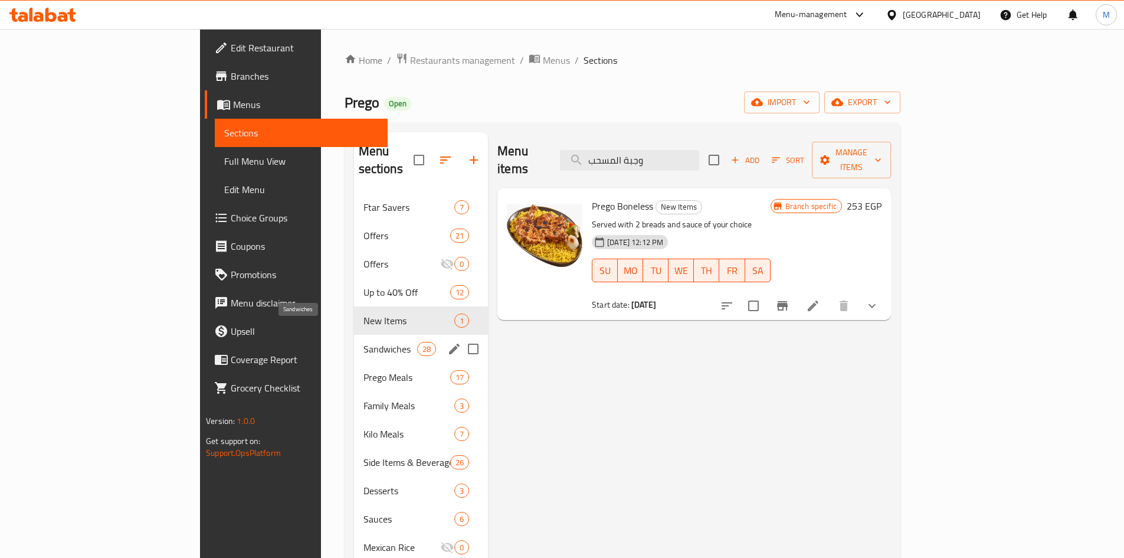
click at [364, 342] on span "Sandwiches" at bounding box center [391, 349] width 54 height 14
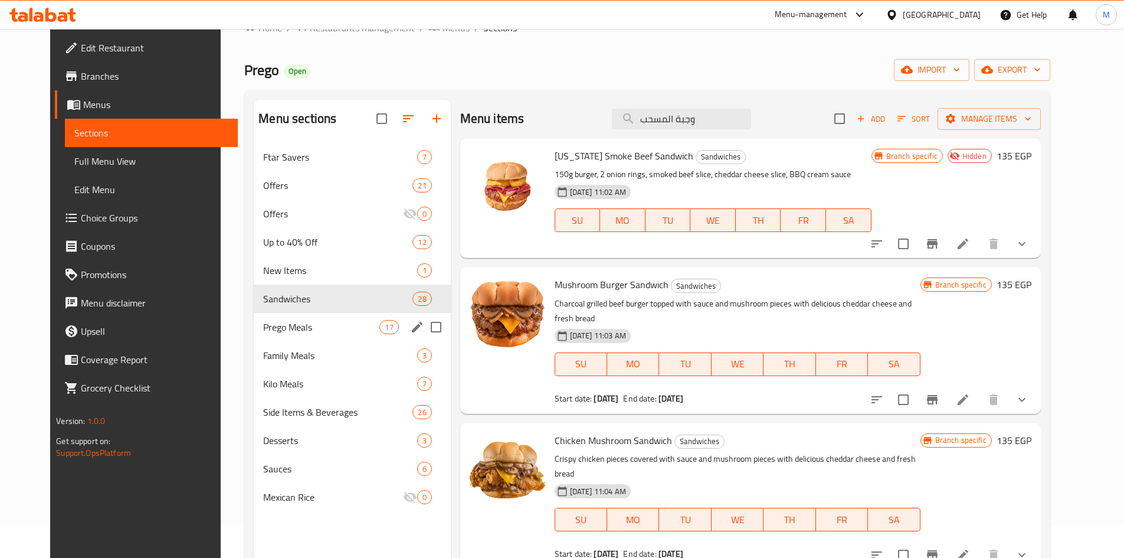
scroll to position [59, 0]
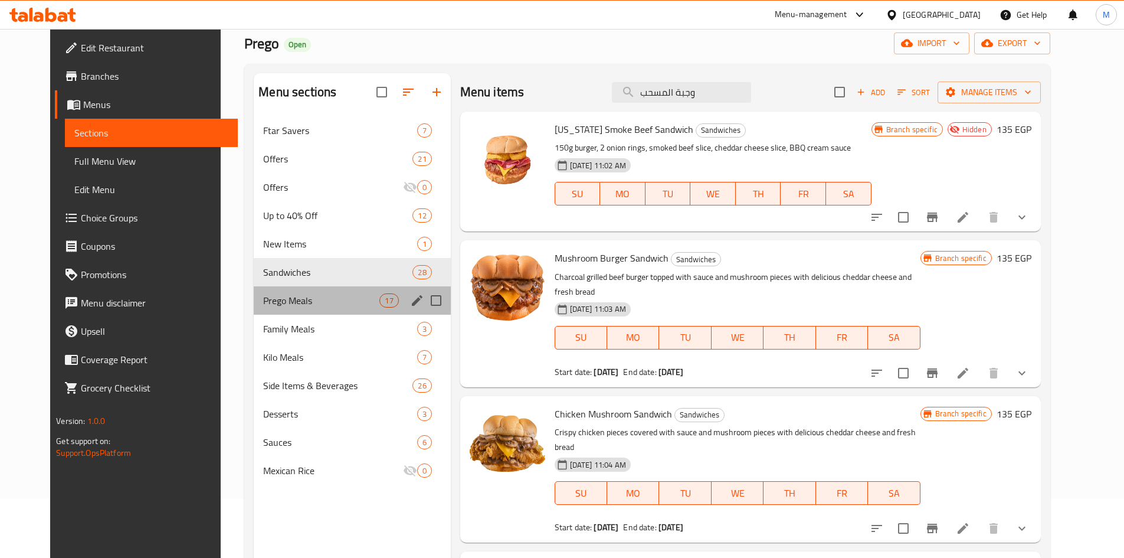
click at [300, 312] on div "Prego Meals 17" at bounding box center [352, 300] width 197 height 28
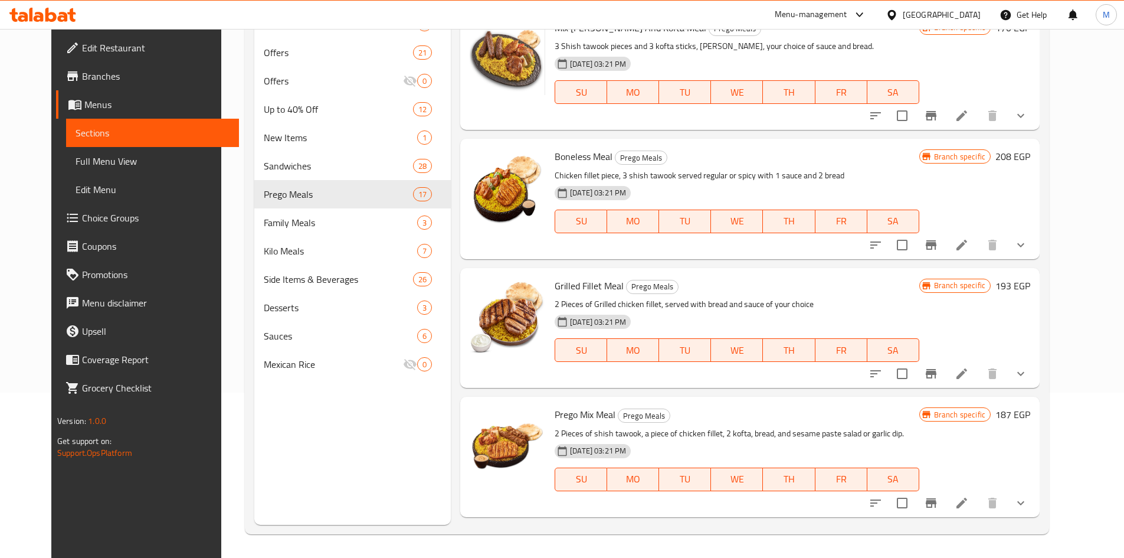
scroll to position [758, 0]
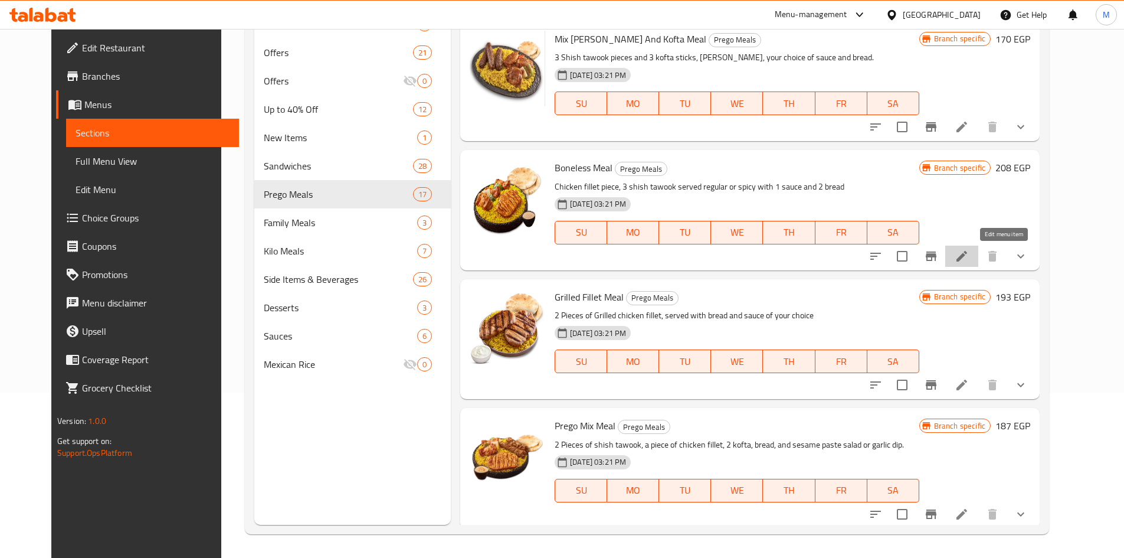
click at [969, 255] on icon at bounding box center [962, 256] width 14 height 14
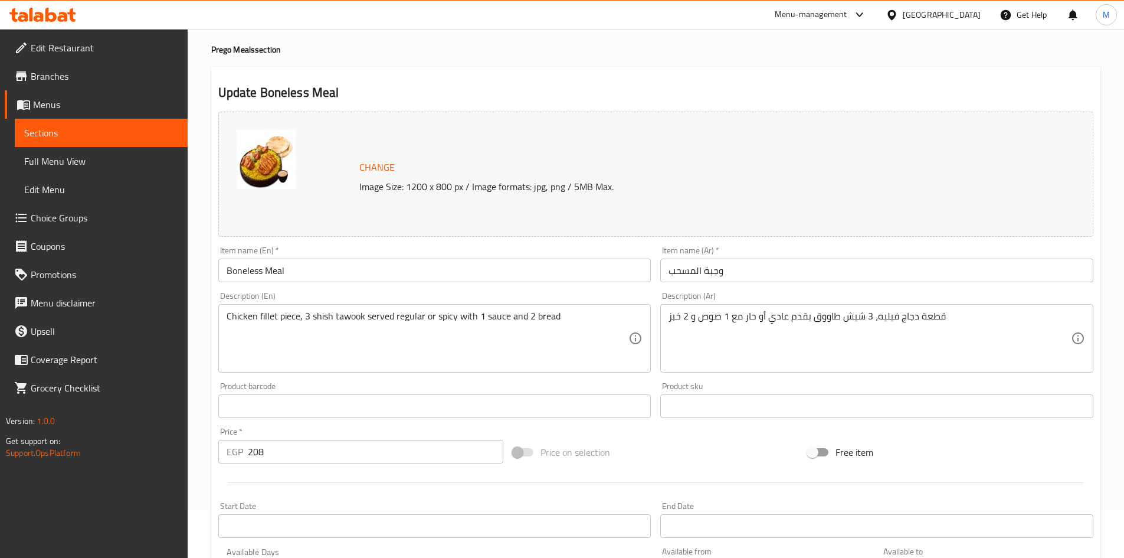
scroll to position [177, 0]
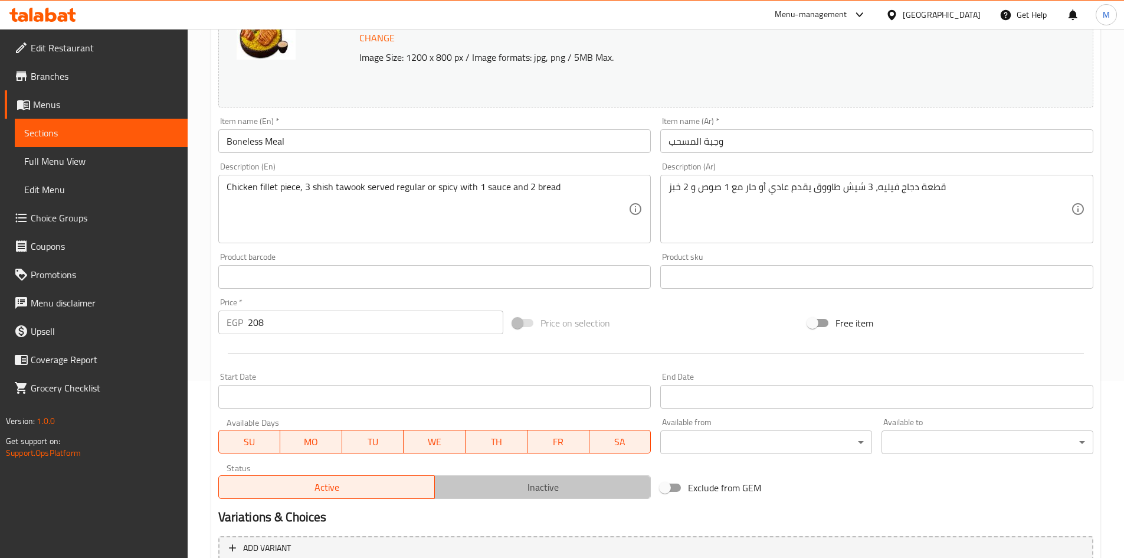
click at [534, 483] on span "Inactive" at bounding box center [543, 487] width 207 height 17
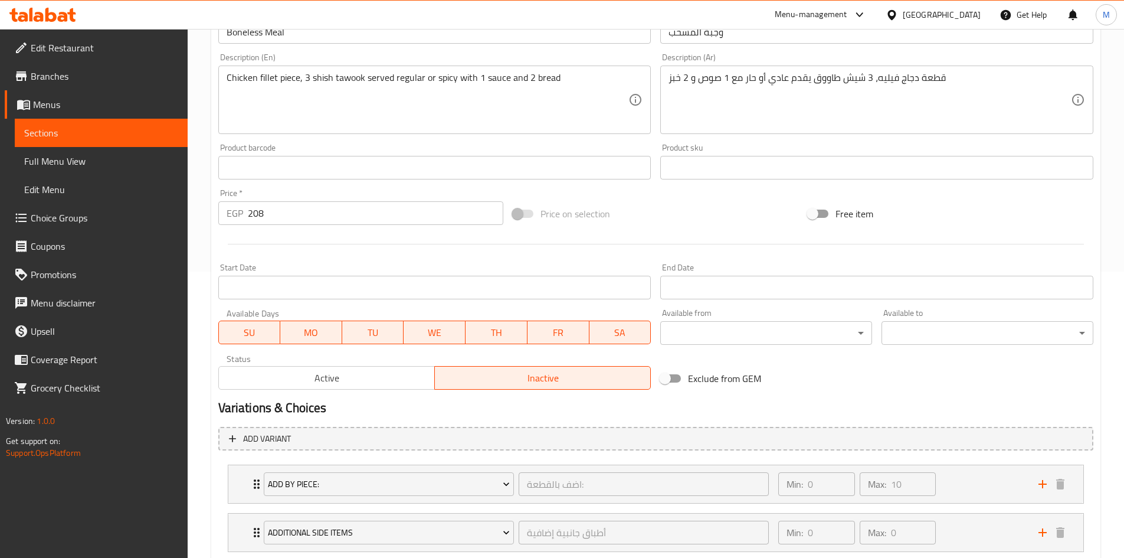
scroll to position [413, 0]
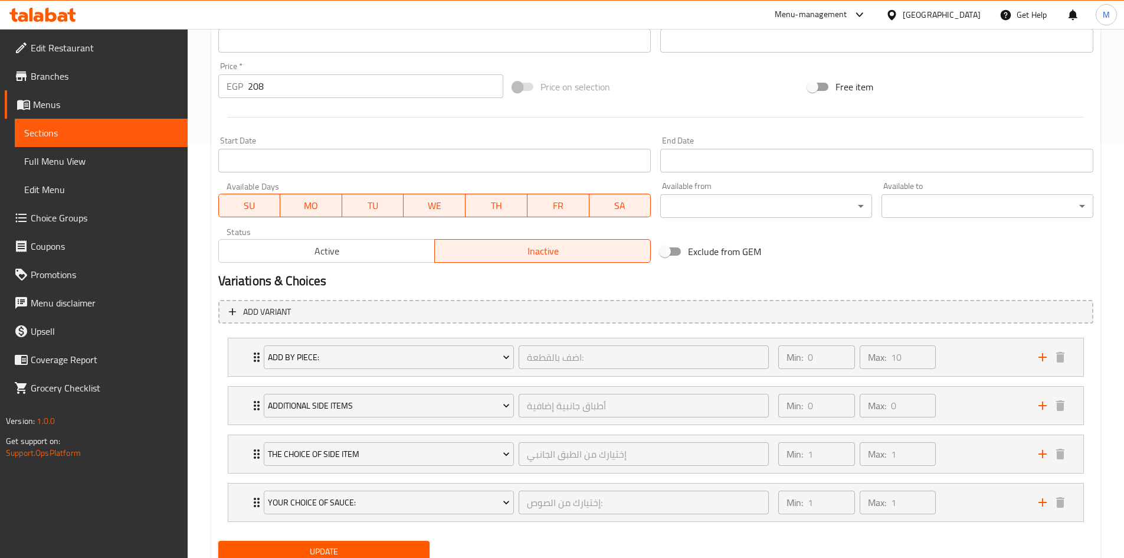
click at [354, 549] on span "Update" at bounding box center [324, 551] width 193 height 15
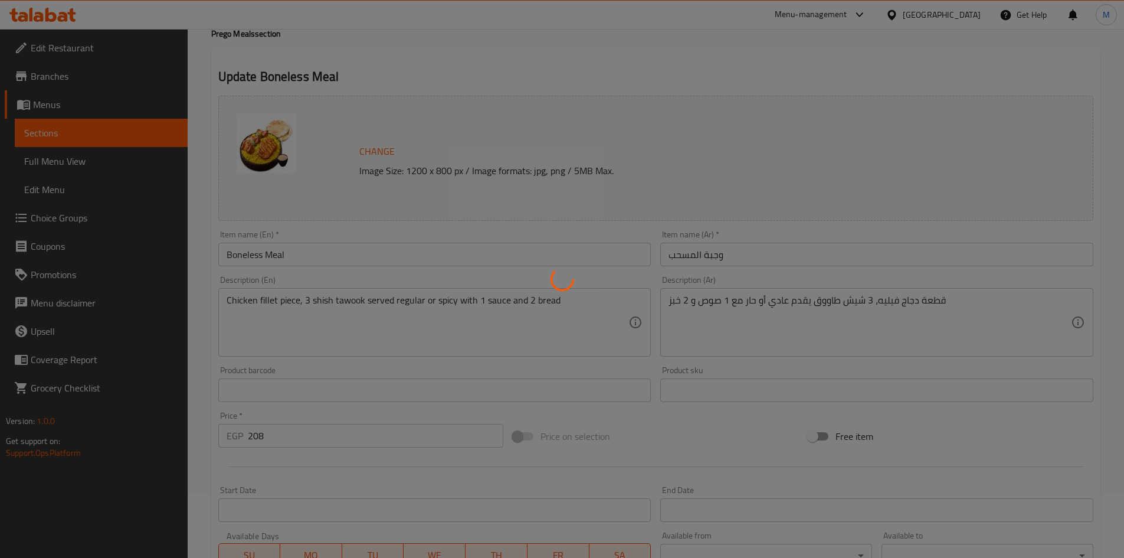
scroll to position [0, 0]
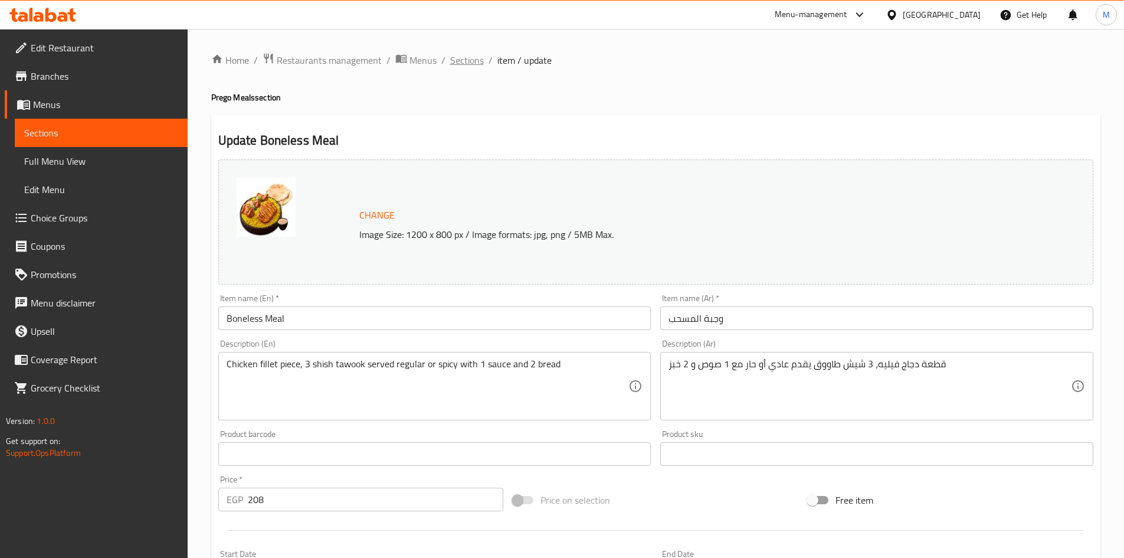
click at [466, 58] on span "Sections" at bounding box center [467, 60] width 34 height 14
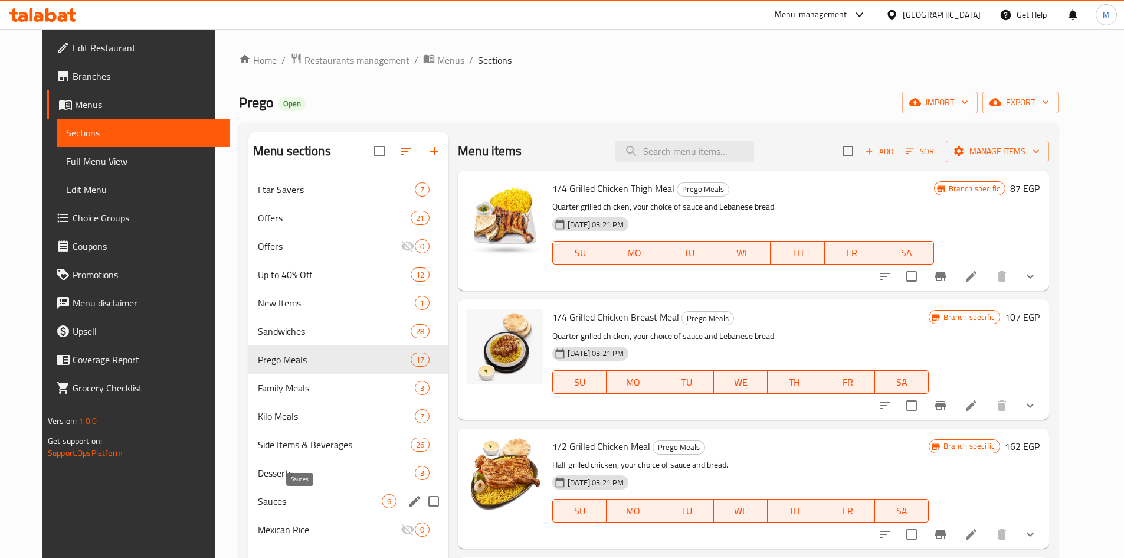
click at [285, 499] on span "Sauces" at bounding box center [320, 501] width 124 height 14
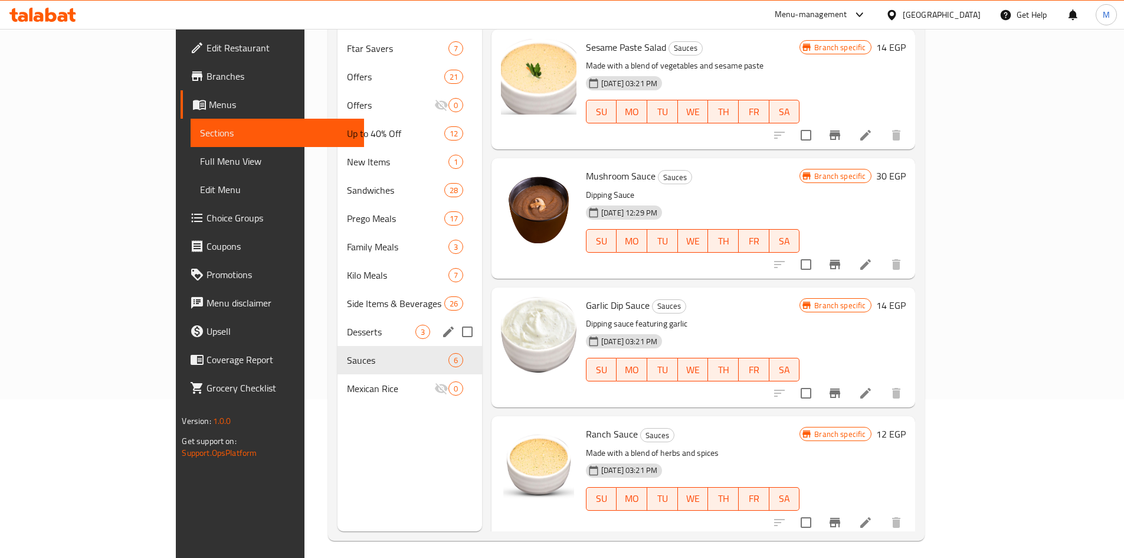
scroll to position [165, 0]
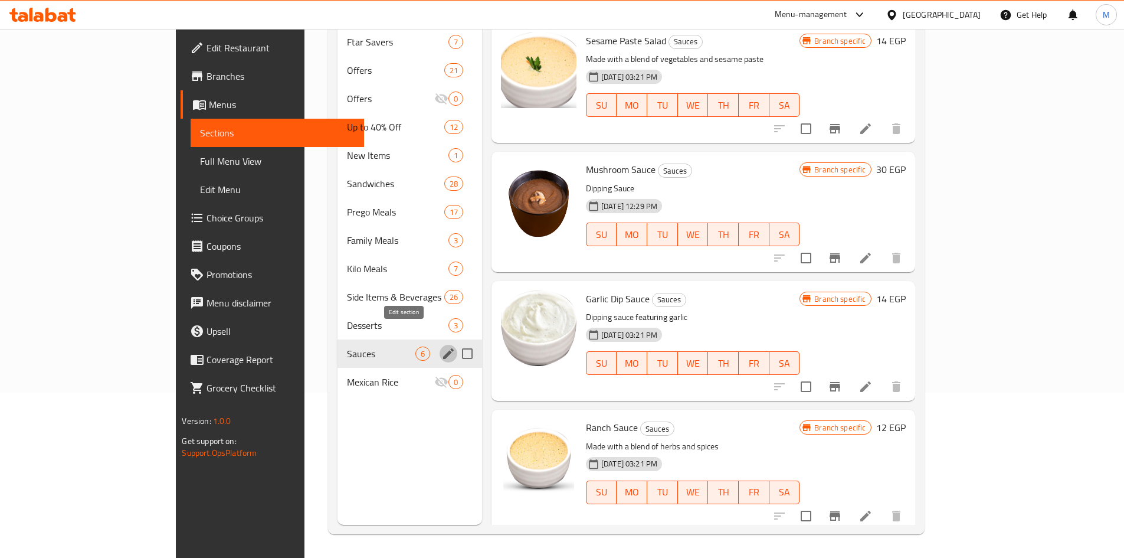
click at [443, 348] on icon "edit" at bounding box center [448, 353] width 11 height 11
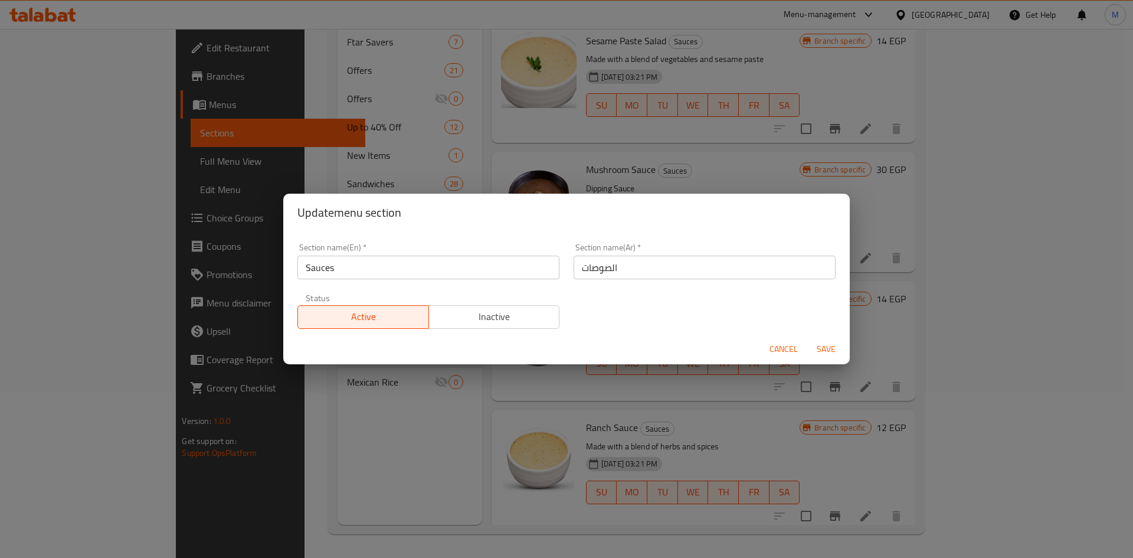
click at [531, 317] on span "Inactive" at bounding box center [495, 316] width 122 height 17
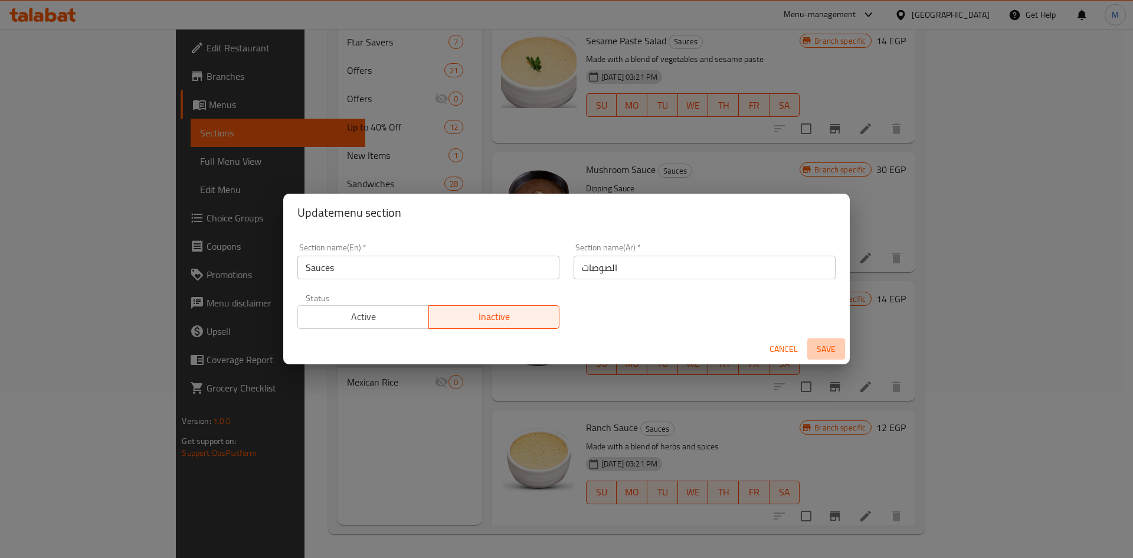
click at [825, 348] on span "Save" at bounding box center [826, 349] width 28 height 15
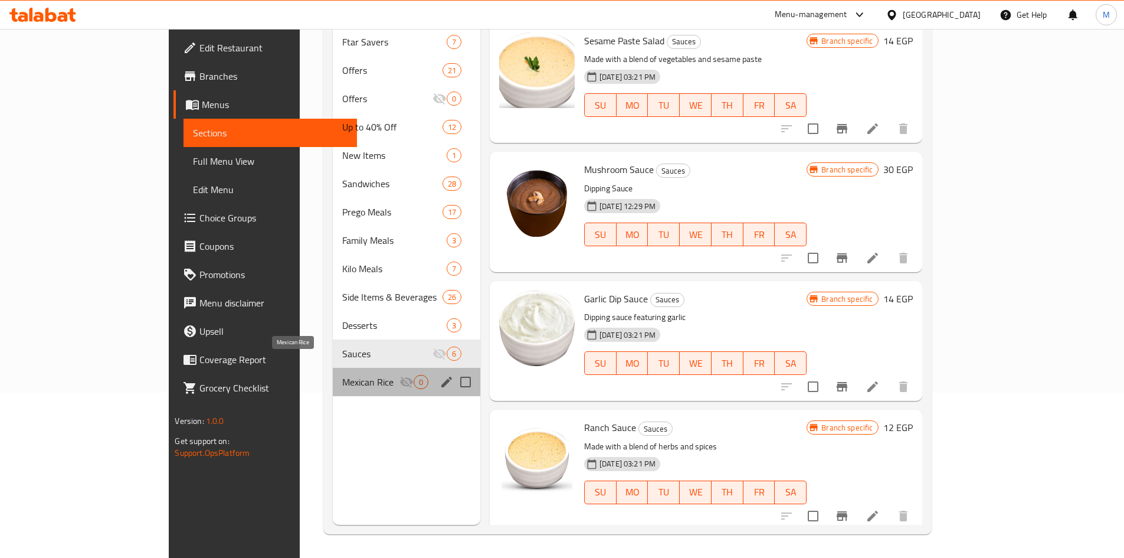
click at [342, 375] on span "Mexican Rice" at bounding box center [370, 382] width 57 height 14
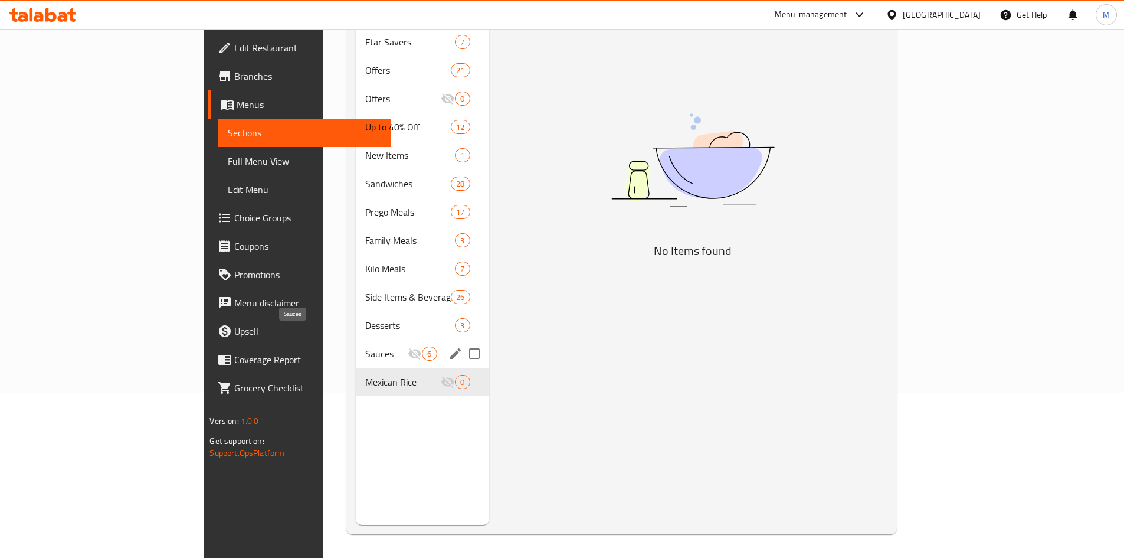
click at [365, 346] on span "Sauces" at bounding box center [386, 353] width 42 height 14
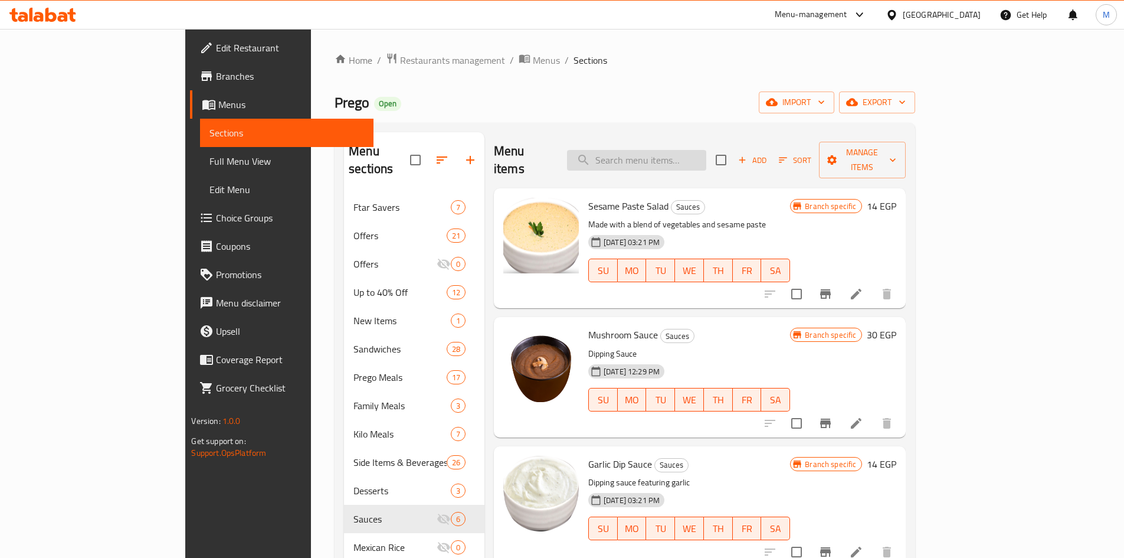
click at [673, 157] on input "search" at bounding box center [636, 160] width 139 height 21
paste input "ستار برجر"
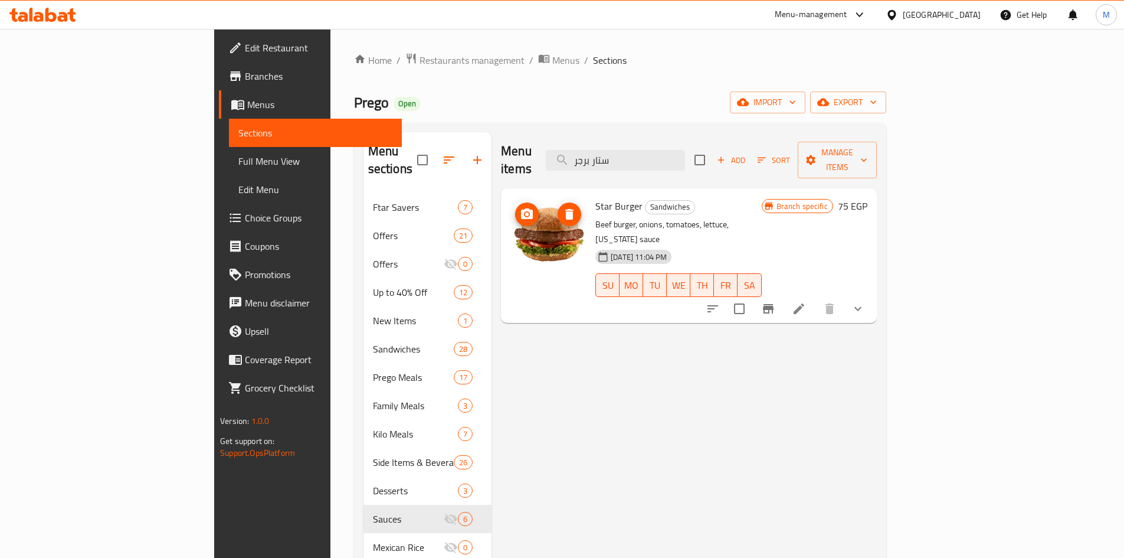
type input "ستار برجر"
click at [514, 233] on img at bounding box center [549, 236] width 76 height 76
click at [805, 303] on icon at bounding box center [799, 308] width 11 height 11
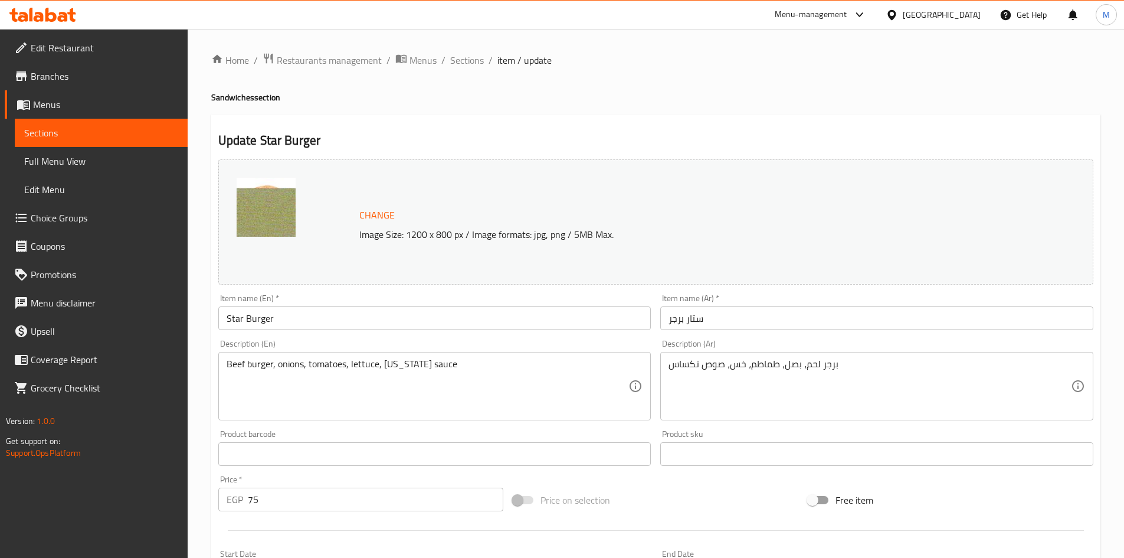
click at [284, 208] on img at bounding box center [266, 207] width 59 height 59
click at [466, 64] on span "Sections" at bounding box center [467, 60] width 34 height 14
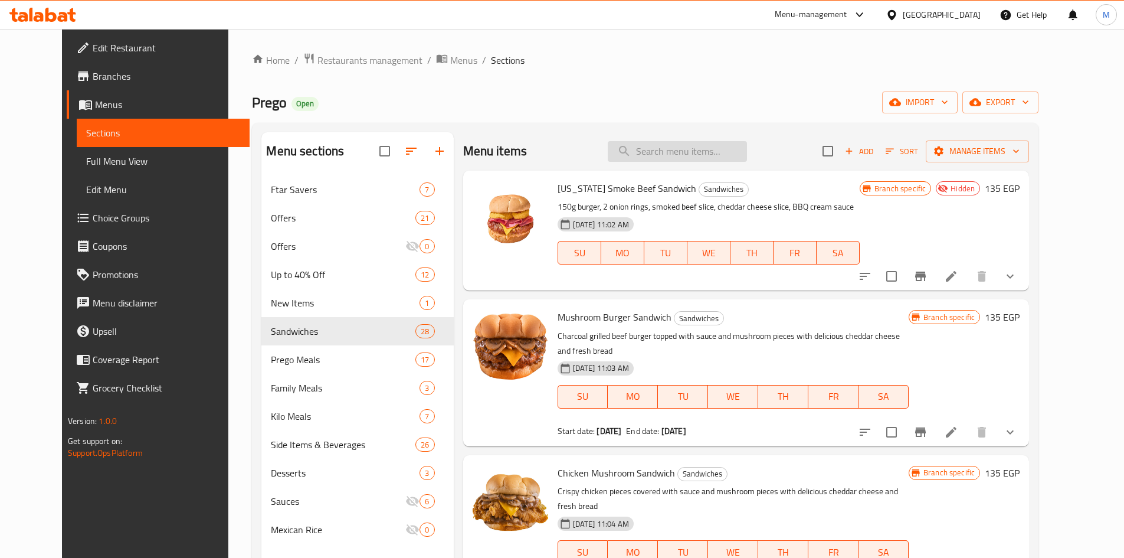
click at [709, 152] on input "search" at bounding box center [677, 151] width 139 height 21
paste input "ستار برجر"
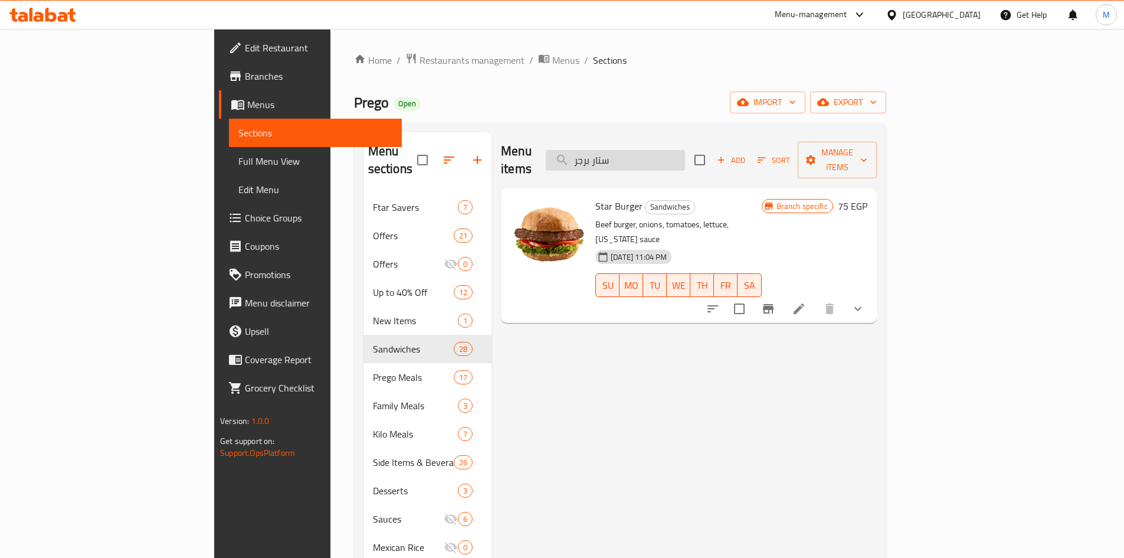
click at [685, 156] on input "ستار برجر" at bounding box center [615, 160] width 139 height 21
paste input "ريلد كفتة فيينا"
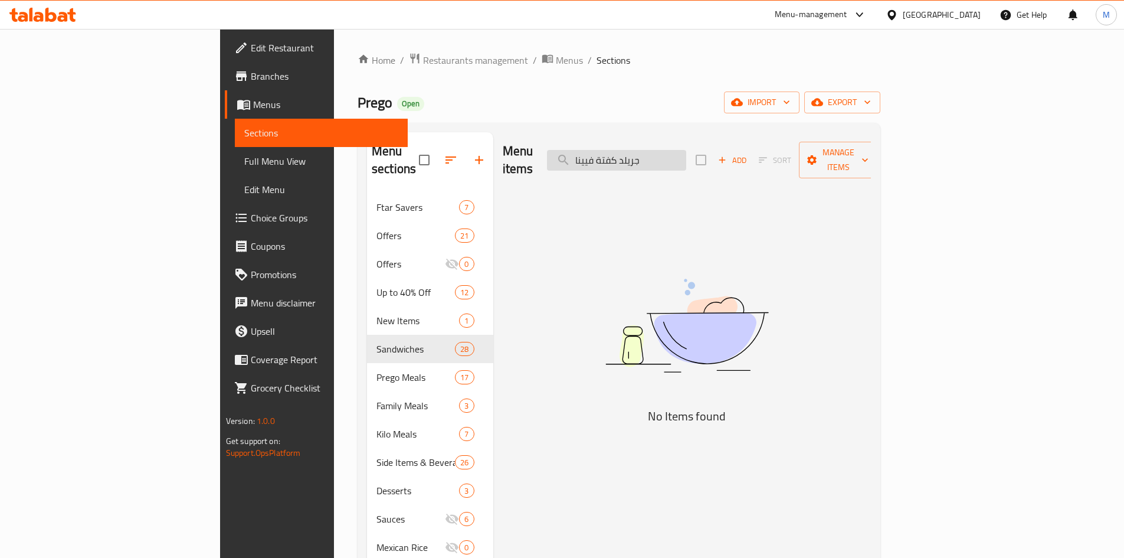
click at [686, 150] on input "جريلد كفتة فيينا" at bounding box center [616, 160] width 139 height 21
drag, startPoint x: 688, startPoint y: 147, endPoint x: 724, endPoint y: 148, distance: 36.0
click at [686, 150] on input "جريلد كفتة فيينا" at bounding box center [616, 160] width 139 height 21
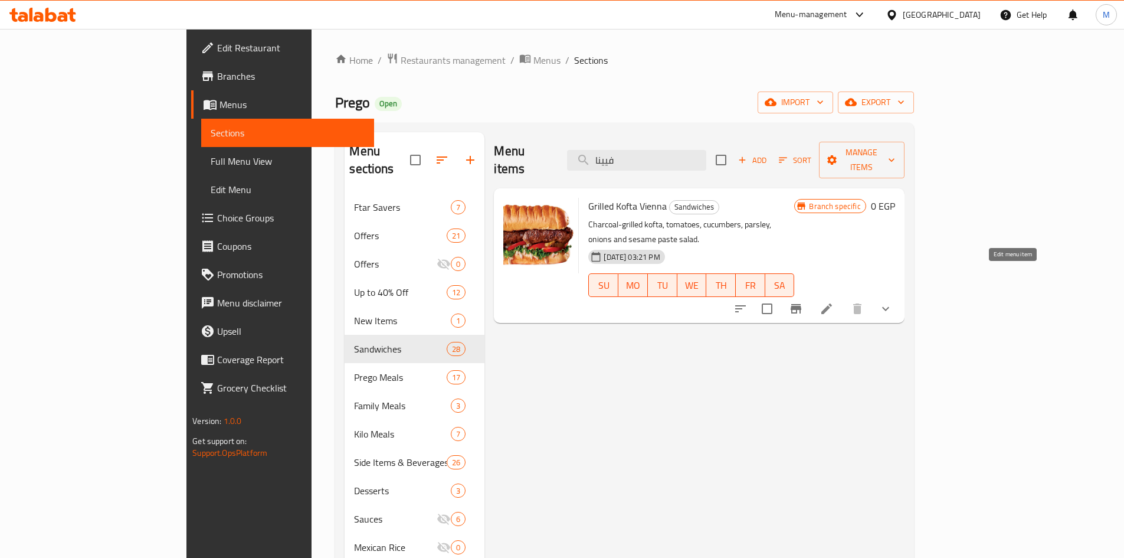
type input "فيينا"
click at [834, 302] on icon at bounding box center [827, 309] width 14 height 14
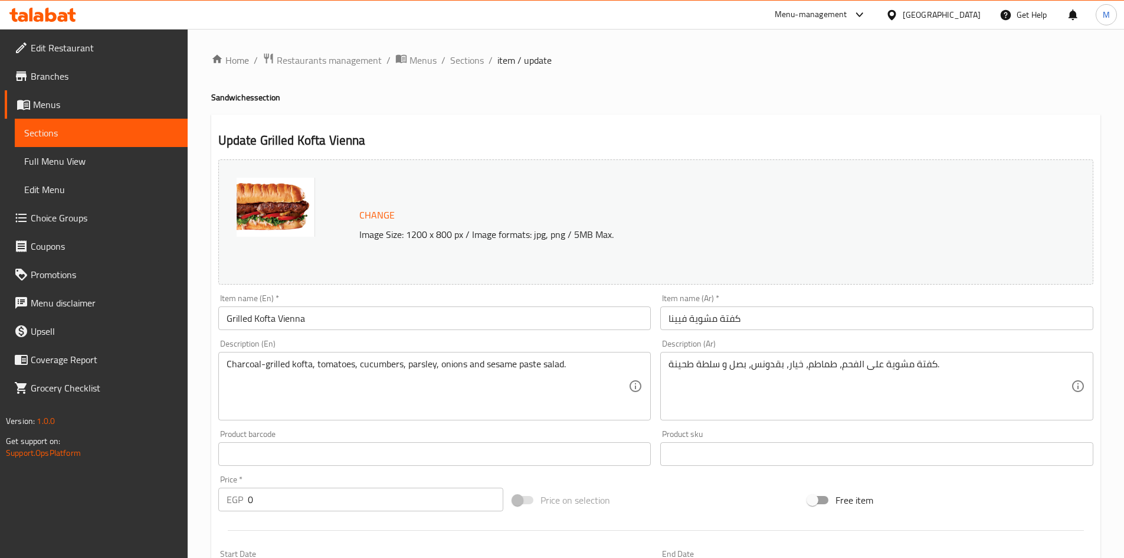
click at [289, 318] on input "Grilled Kofta Vienna" at bounding box center [434, 318] width 433 height 24
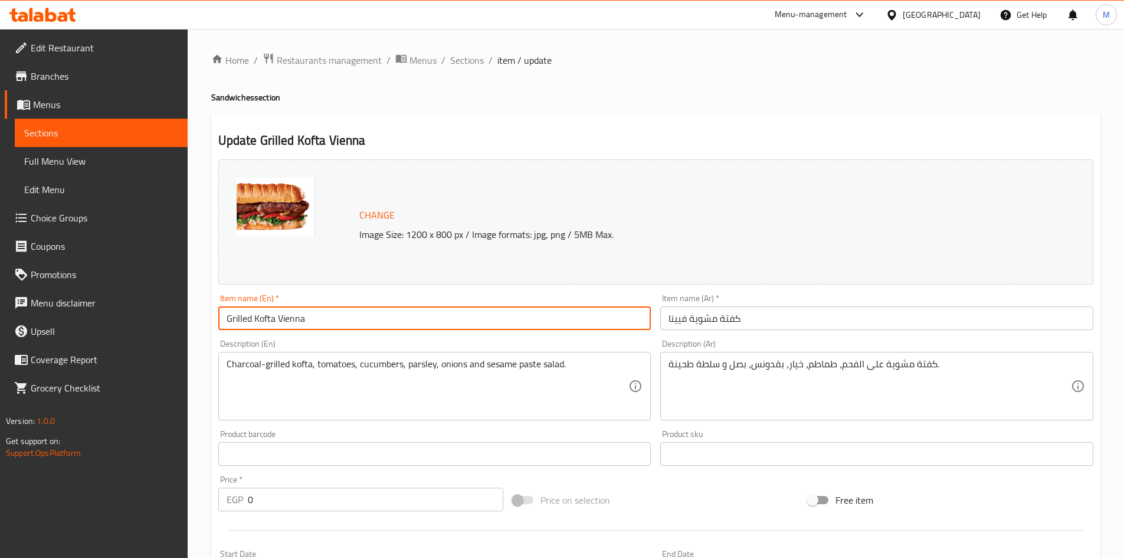
click at [289, 318] on input "Grilled Kofta Vienna" at bounding box center [434, 318] width 433 height 24
type input "Grilled Kofta"
click at [684, 318] on input "كفتة مشوية فيينا" at bounding box center [876, 318] width 433 height 24
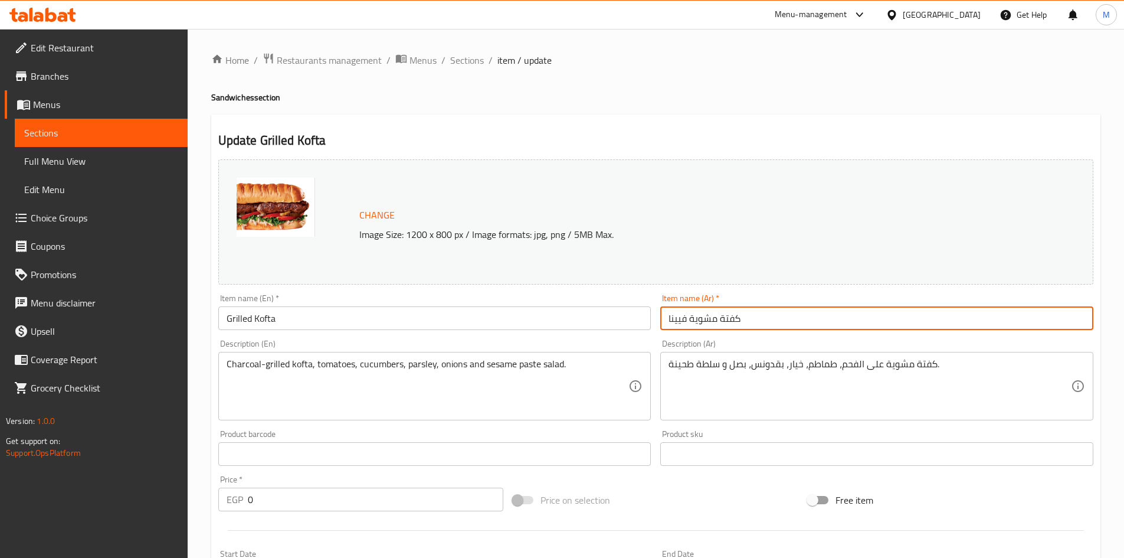
click at [684, 318] on input "كفتة مشوية فيينا" at bounding box center [876, 318] width 433 height 24
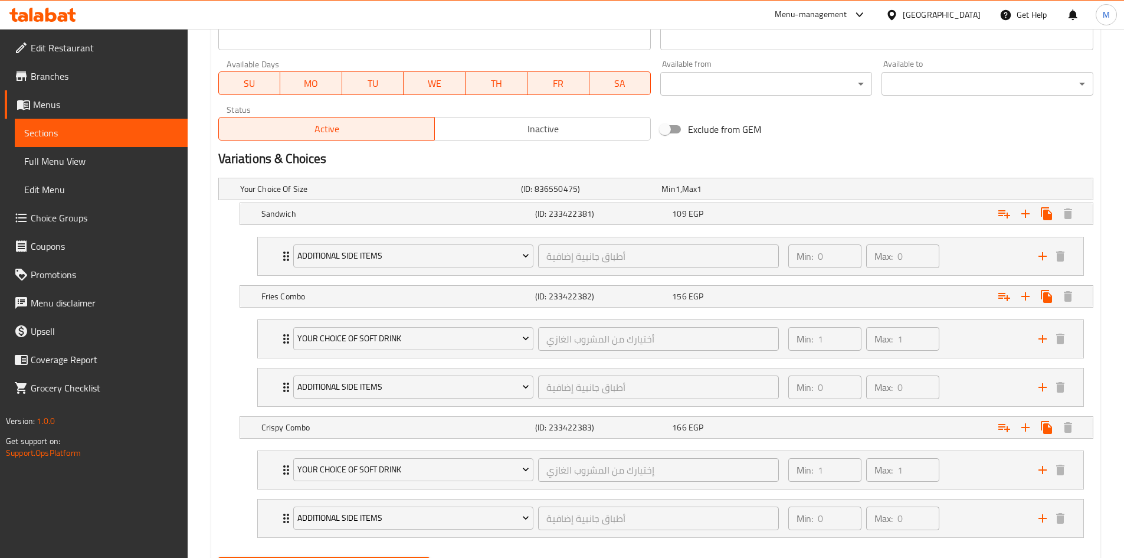
scroll to position [596, 0]
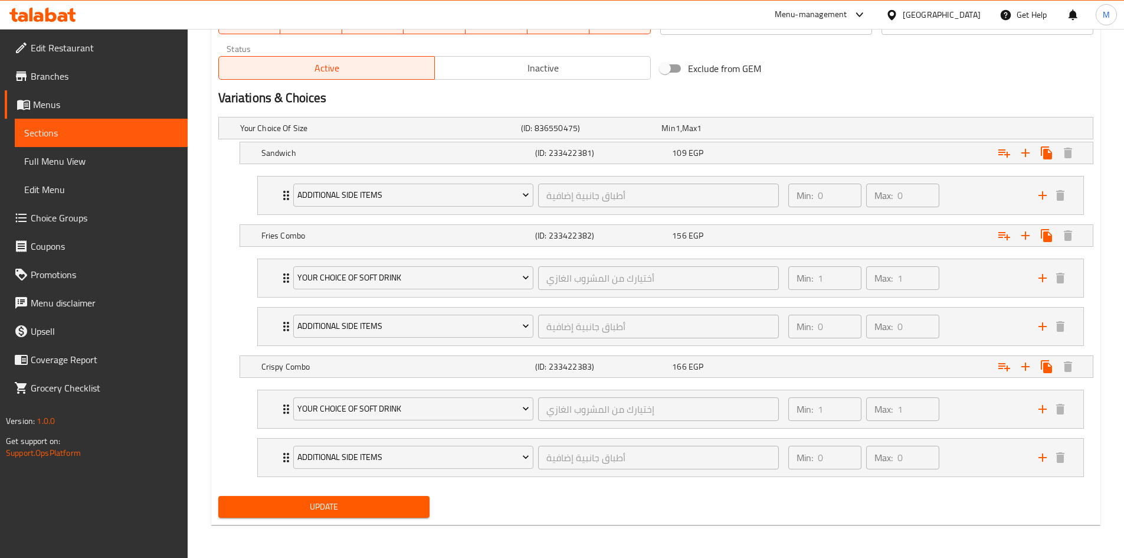
type input "كفتة مشوية"
click at [291, 505] on span "Update" at bounding box center [324, 506] width 193 height 15
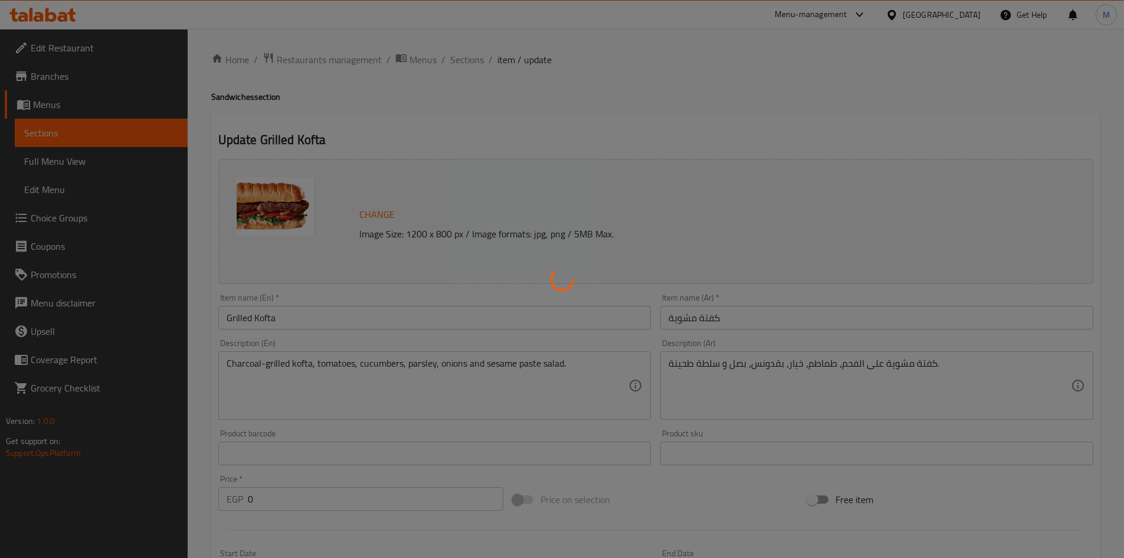
scroll to position [0, 0]
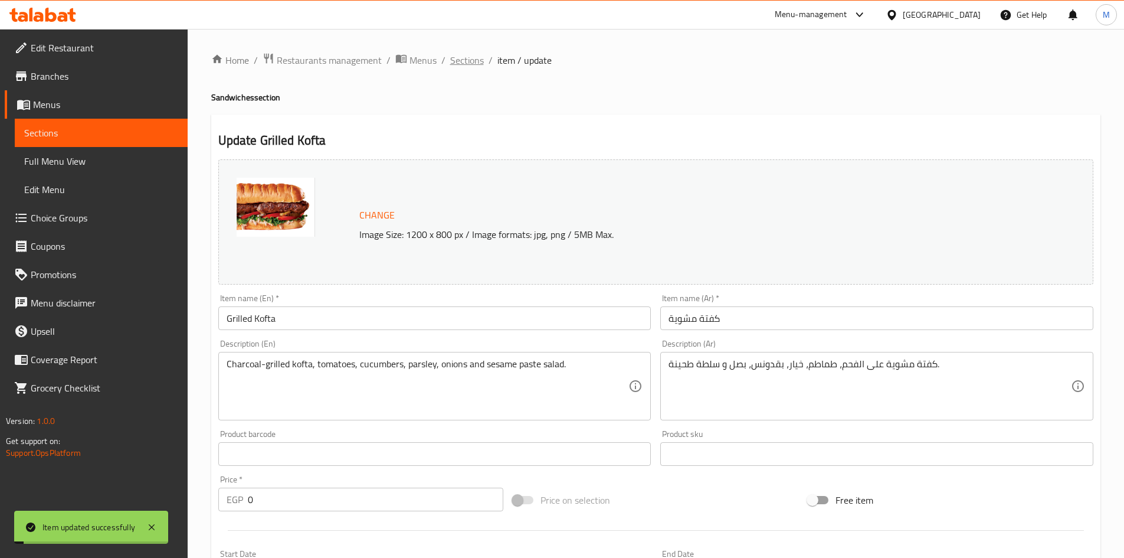
click at [462, 58] on span "Sections" at bounding box center [467, 60] width 34 height 14
